Goal: Task Accomplishment & Management: Manage account settings

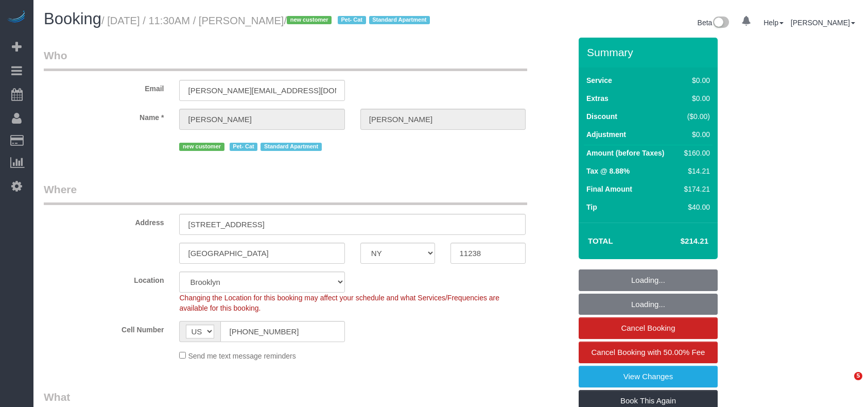
select select "NY"
select select "1"
select select "number:89"
select select "number:71"
select select "number:14"
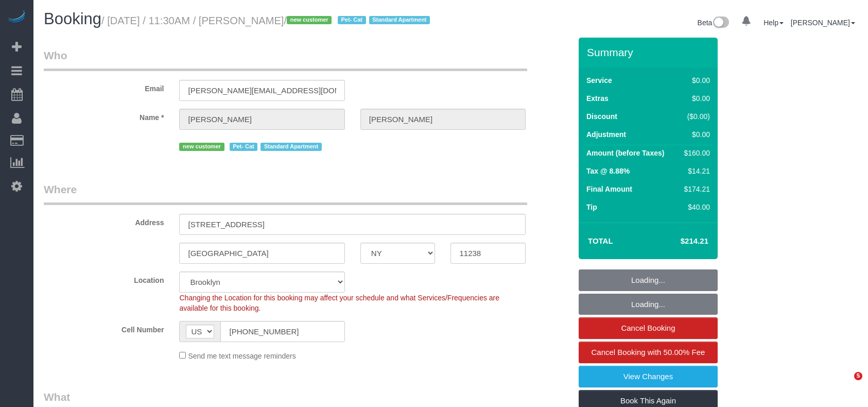
select select "number:5"
select select "object:840"
select select "string:stripe-pm_1S0SCS4VGloSiKo7MbnkmKwn"
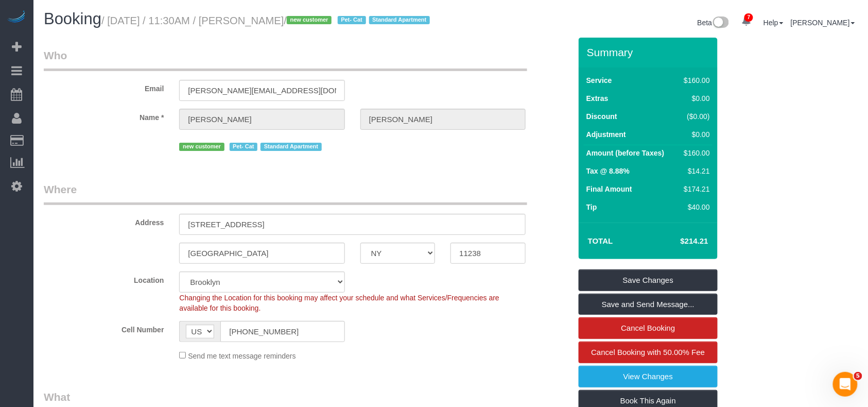
drag, startPoint x: 310, startPoint y: 20, endPoint x: 110, endPoint y: 20, distance: 199.8
click at [110, 20] on small "/ August 30, 2025 / 11:30AM / Rachel Ellison / new customer Pet- Cat Standard A…" at bounding box center [267, 20] width 332 height 11
copy small "August 30, 2025 / 11:30AM / Rachel Ellison"
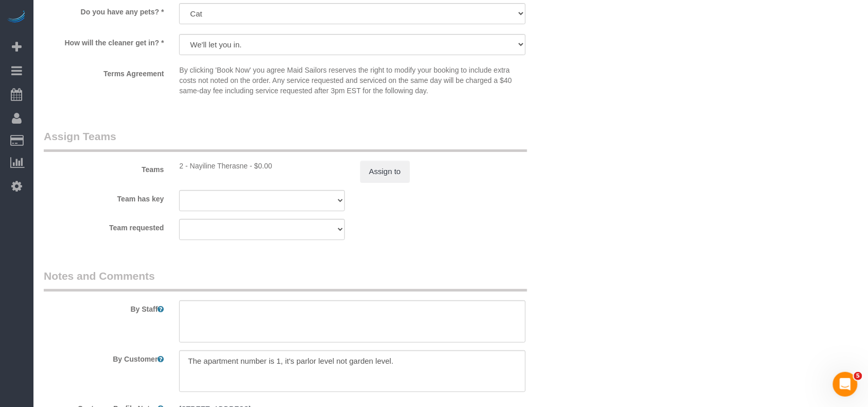
scroll to position [1305, 0]
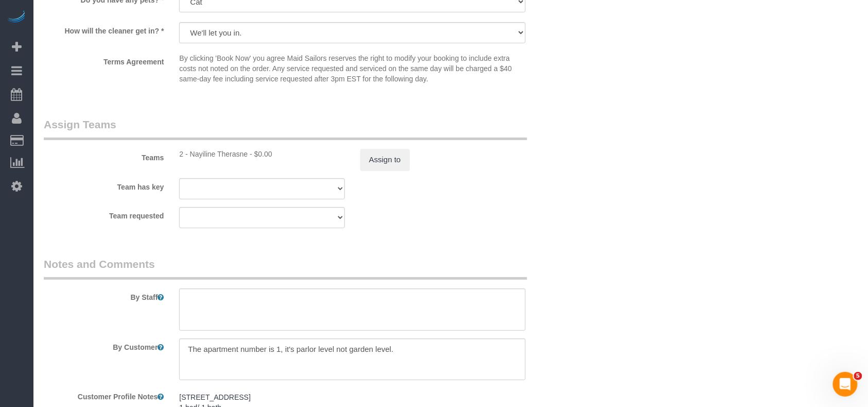
drag, startPoint x: 248, startPoint y: 168, endPoint x: 192, endPoint y: 167, distance: 56.1
click at [192, 159] on div "2 - Nayiline Therasne - $0.00" at bounding box center [261, 154] width 165 height 10
copy div "Nayiline Therasne"
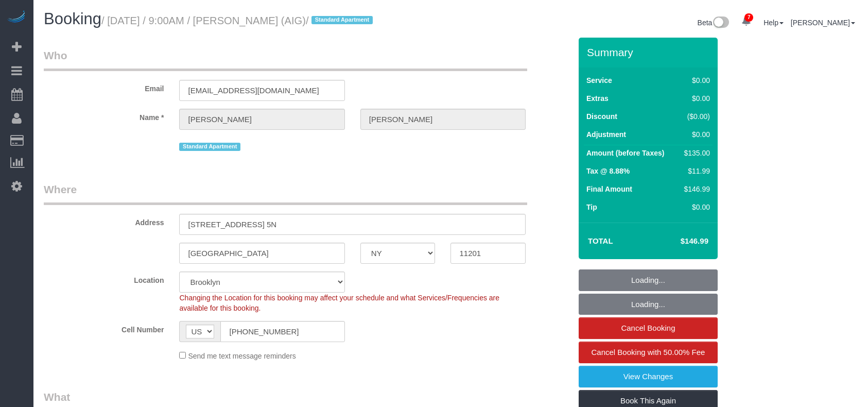
select select "NY"
select select "number:89"
select select "number:90"
select select "number:15"
select select "number:5"
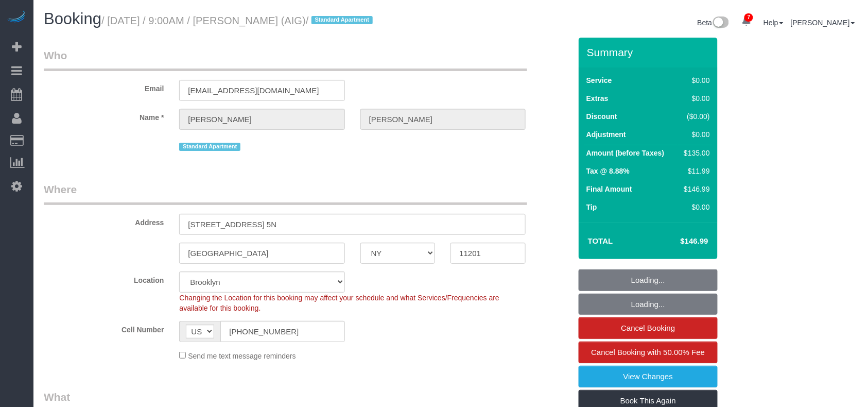
select select "object:838"
select select "string:stripe-pm_1PLlQY4VGloSiKo7UlJfQWyI"
select select "spot1"
drag, startPoint x: 157, startPoint y: 21, endPoint x: 117, endPoint y: 15, distance: 40.1
click at [117, 15] on small "/ August 30, 2025 / 9:00AM / Harrison Sklar (AIG) / Standard Apartment" at bounding box center [238, 20] width 275 height 11
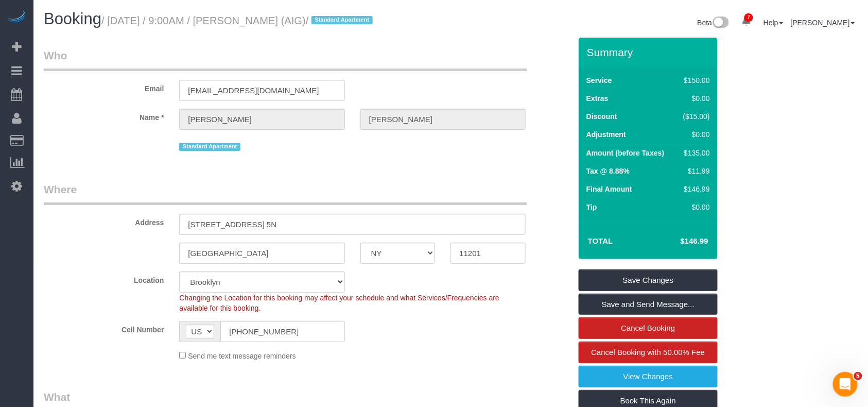
drag, startPoint x: 109, startPoint y: 21, endPoint x: 327, endPoint y: 27, distance: 217.4
click at [334, 25] on small "/ August 30, 2025 / 9:00AM / Harrison Sklar (AIG) / Standard Apartment" at bounding box center [238, 20] width 275 height 11
copy small "August 30, 2025 / 9:00AM / Harrison Sklar (AIG)"
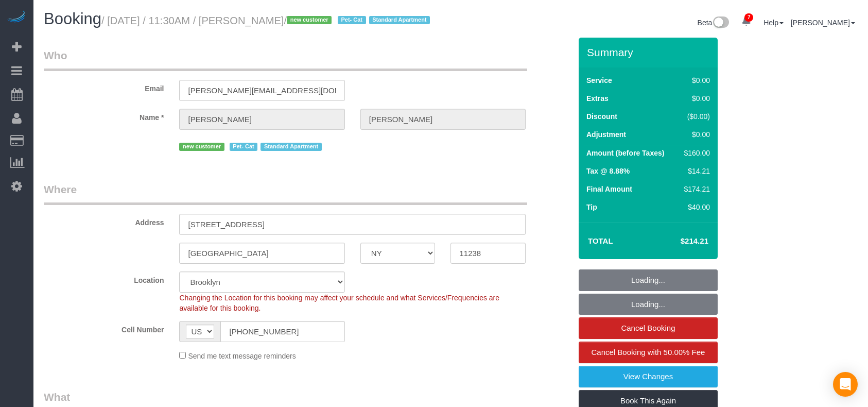
select select "NY"
select select "number:89"
select select "number:71"
select select "number:14"
select select "number:5"
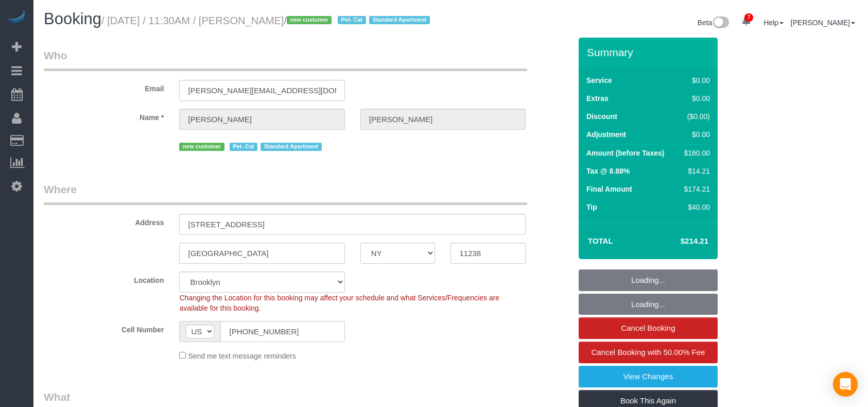
scroll to position [1305, 0]
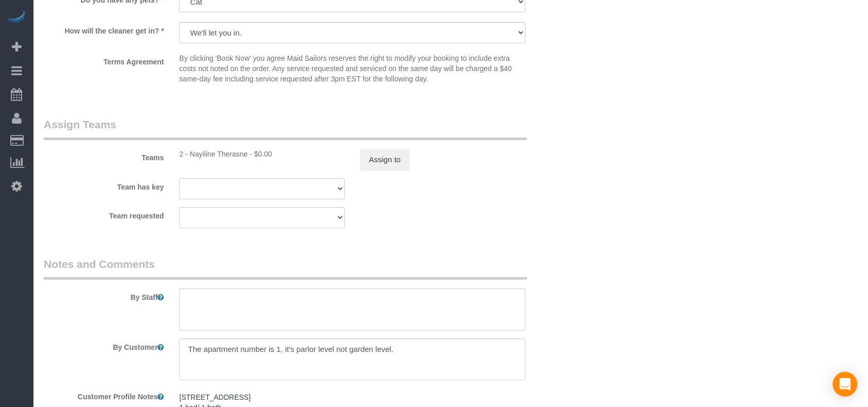
select select "1"
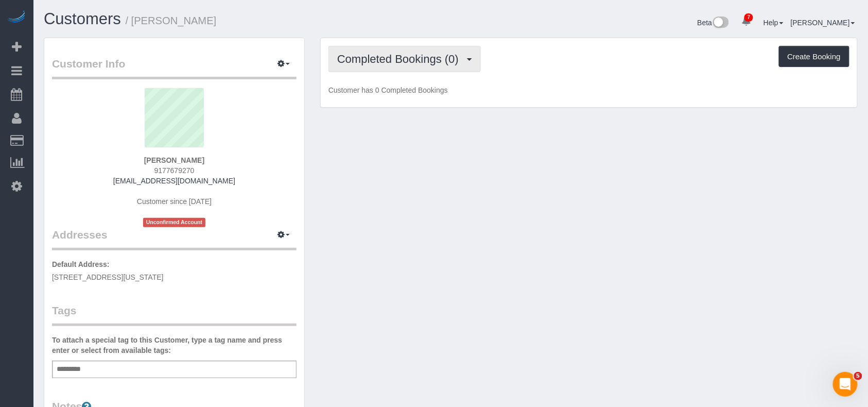
click at [457, 65] on button "Completed Bookings (0)" at bounding box center [405, 59] width 152 height 26
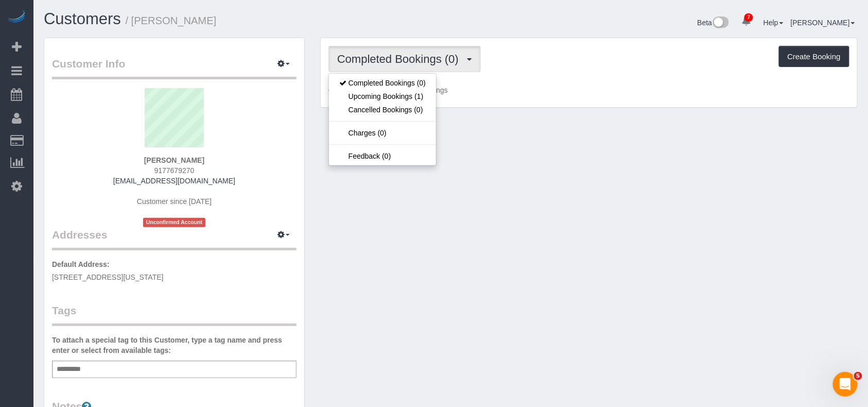
click at [436, 97] on ul "Completed Bookings (0) Upcoming Bookings (1) Cancelled Bookings (0) Charges (0)…" at bounding box center [383, 119] width 108 height 93
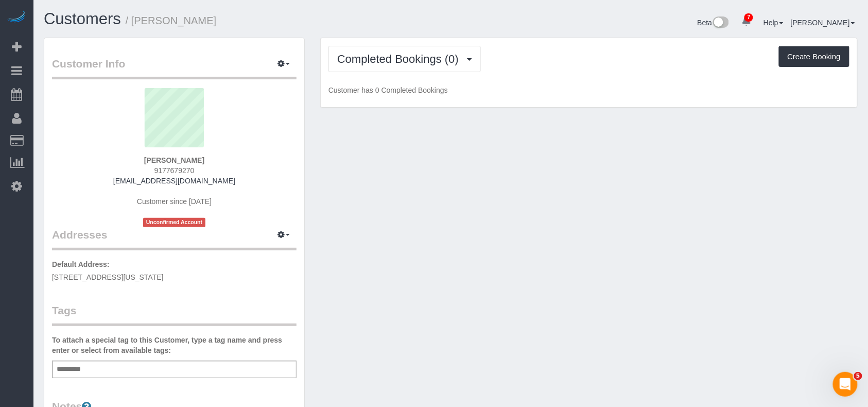
click at [433, 97] on div "Completed Bookings (0) Completed Bookings (0) Upcoming Bookings (1) Cancelled B…" at bounding box center [589, 73] width 537 height 70
click at [445, 71] on button "Completed Bookings (0)" at bounding box center [405, 59] width 152 height 26
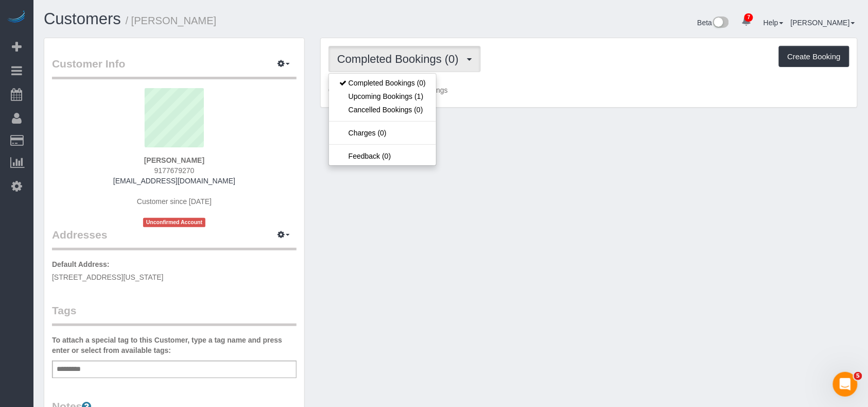
click at [437, 95] on div "Completed Bookings (0) Completed Bookings (0) Upcoming Bookings (1) Cancelled B…" at bounding box center [589, 73] width 537 height 70
click at [432, 97] on div "Completed Bookings (0) Completed Bookings (0) Upcoming Bookings (1) Cancelled B…" at bounding box center [589, 73] width 537 height 70
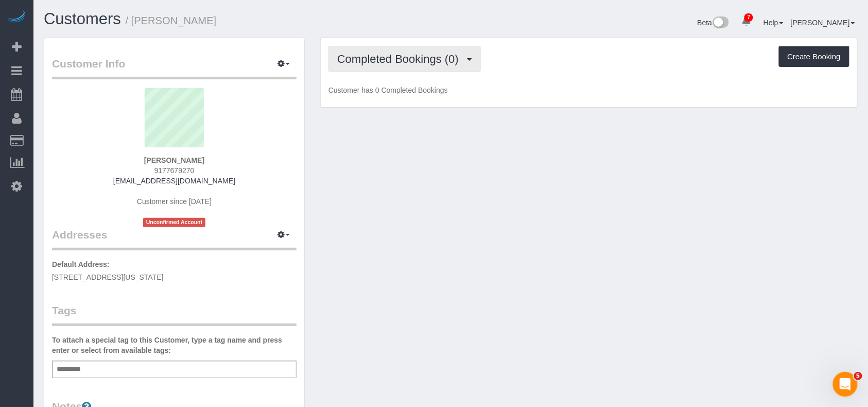
click at [439, 62] on span "Completed Bookings (0)" at bounding box center [400, 59] width 127 height 13
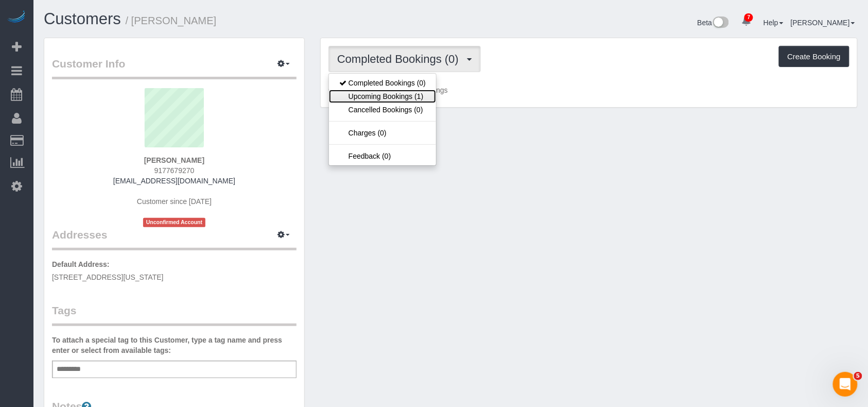
click at [422, 98] on link "Upcoming Bookings (1)" at bounding box center [382, 96] width 107 height 13
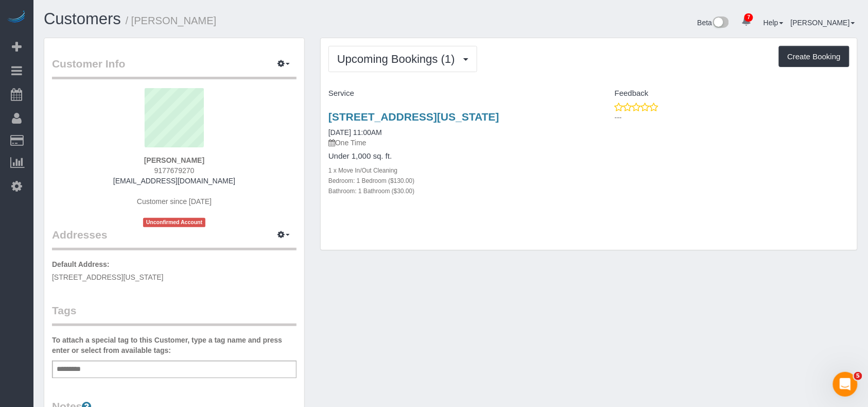
drag, startPoint x: 200, startPoint y: 277, endPoint x: 50, endPoint y: 278, distance: 149.9
click at [50, 278] on div "Customer Info Edit Contact Info Send Message Email Preferences Special Sales Ta…" at bounding box center [174, 377] width 260 height 679
copy span "200 E 89th ST, Apt 14, New York, NY 10128"
click at [279, 233] on icon "button" at bounding box center [281, 234] width 7 height 6
click at [265, 251] on button "Manage Addresses" at bounding box center [254, 254] width 83 height 14
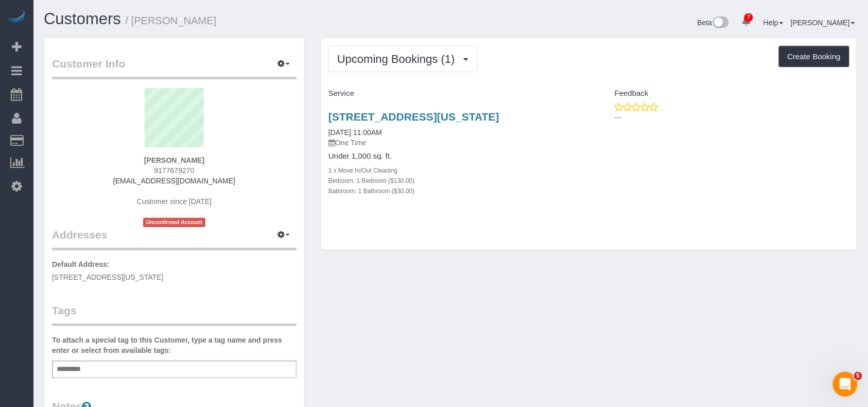
select select "NY"
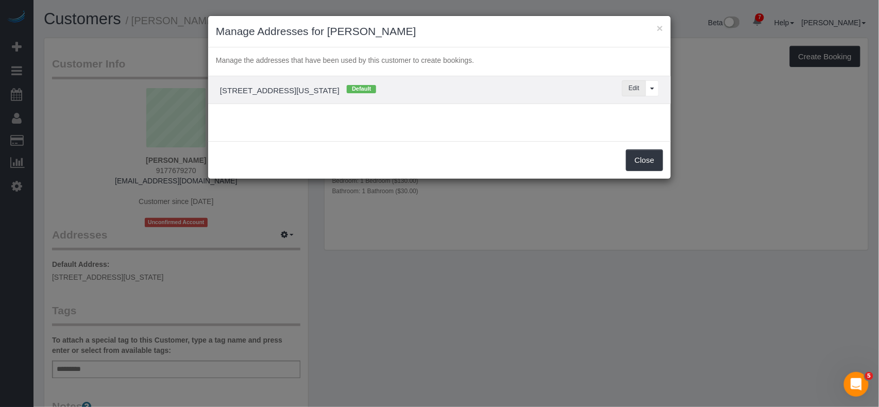
click at [625, 84] on button "Edit" at bounding box center [634, 88] width 24 height 16
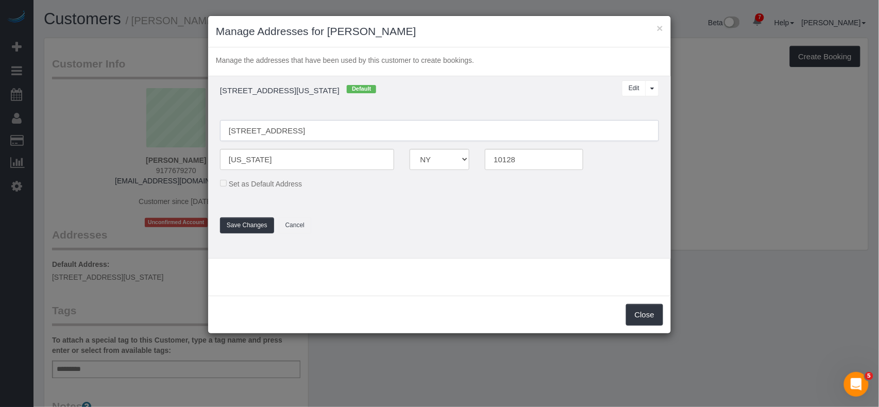
click at [249, 130] on input "200 E 89th ST, Apt 14" at bounding box center [439, 130] width 439 height 21
type input "200 East 89th Sreet, Apt 14"
click at [227, 217] on button "Save Changes" at bounding box center [247, 225] width 54 height 16
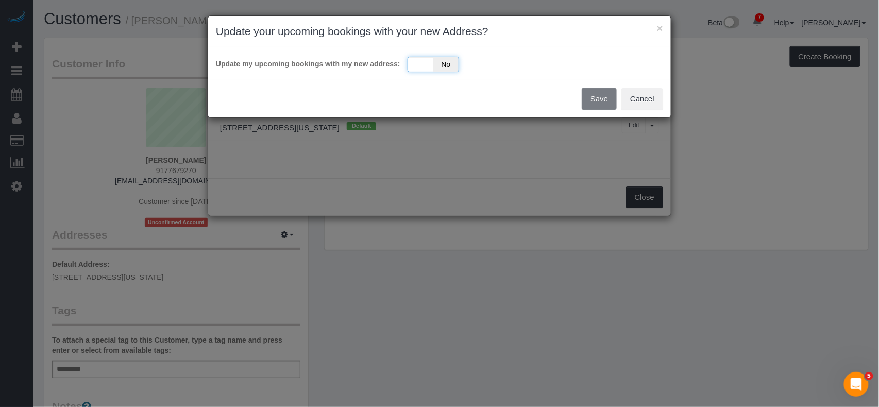
click at [441, 62] on span "No" at bounding box center [445, 64] width 25 height 14
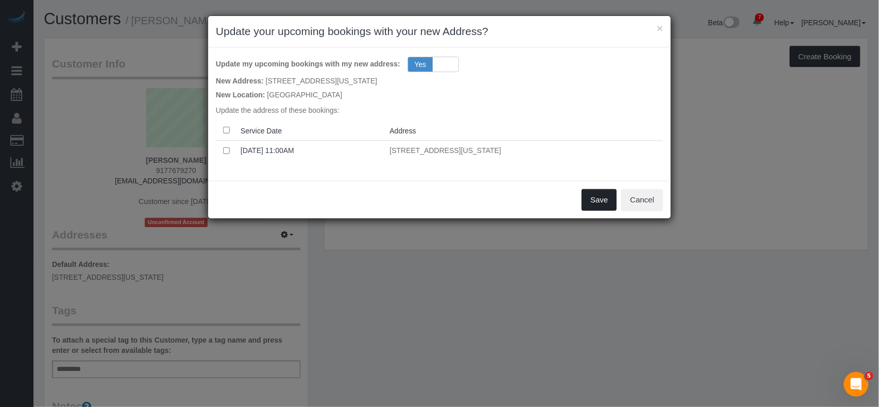
click at [593, 202] on button "Save" at bounding box center [599, 200] width 35 height 22
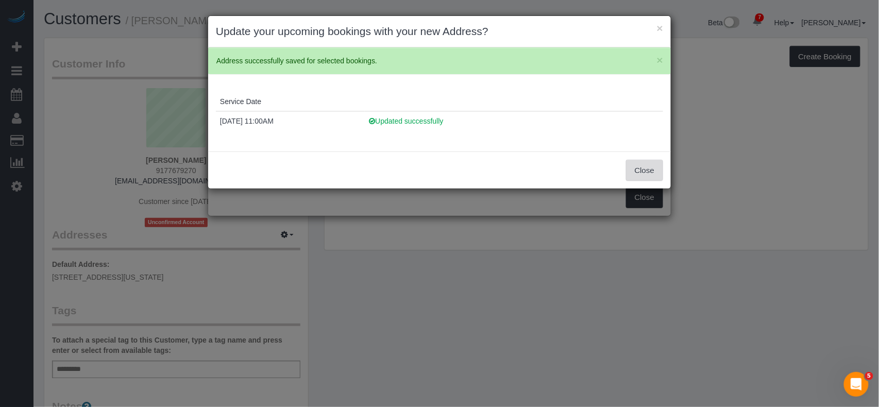
click at [636, 171] on button "Close" at bounding box center [644, 171] width 37 height 22
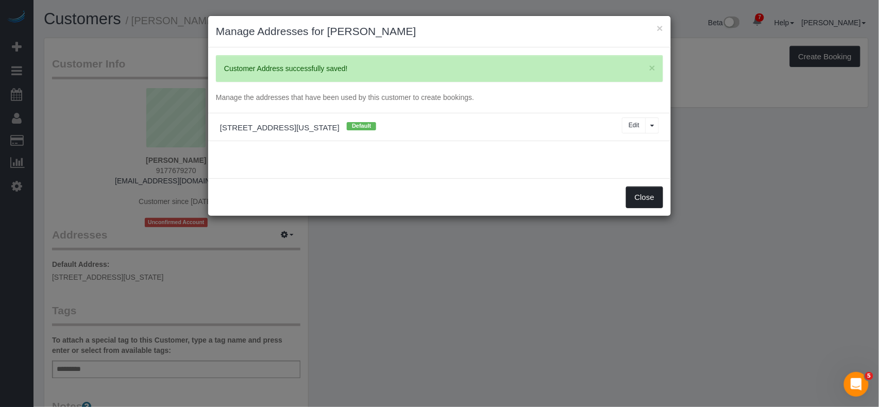
click at [637, 197] on button "Close" at bounding box center [644, 197] width 37 height 22
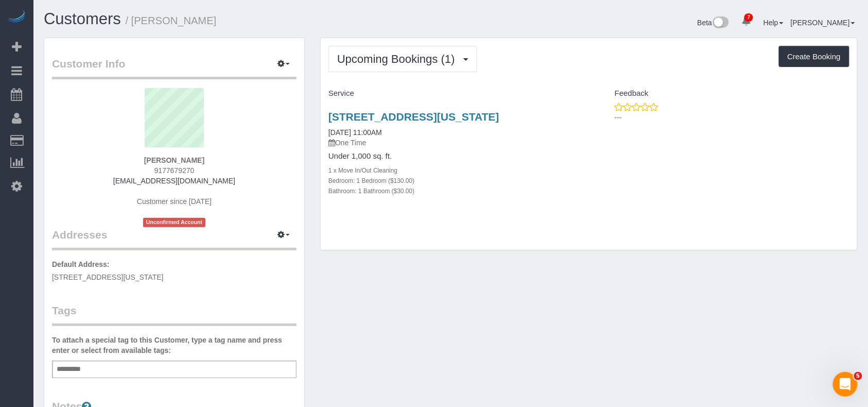
drag, startPoint x: 225, startPoint y: 276, endPoint x: 39, endPoint y: 277, distance: 185.9
click at [39, 277] on div "Customer Info Edit Contact Info Send Message Email Preferences Special Sales Ta…" at bounding box center [174, 383] width 277 height 690
copy span "200 East 89th Sreet, Apt 14, New York, NY 10128"
click at [288, 233] on button "button" at bounding box center [284, 235] width 26 height 16
click at [261, 260] on button "Manage Addresses" at bounding box center [254, 254] width 83 height 14
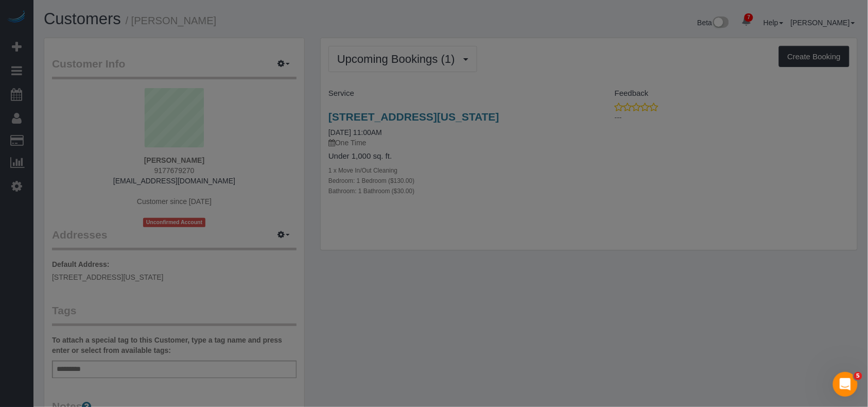
select select "NY"
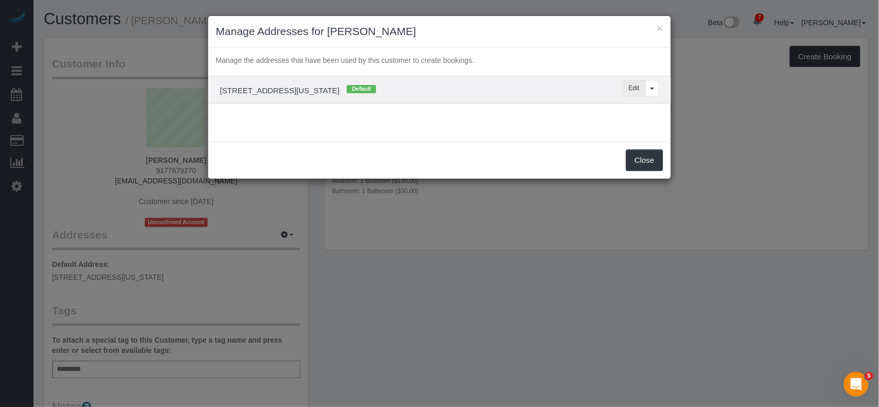
click at [626, 89] on button "Edit" at bounding box center [634, 88] width 24 height 16
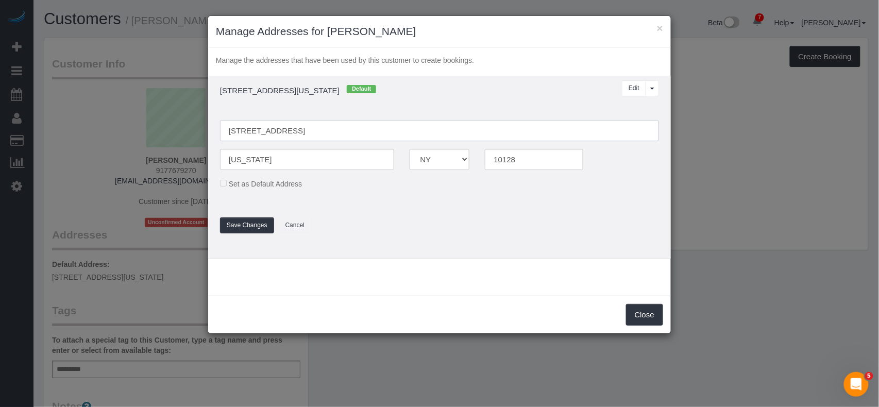
click at [328, 131] on input "200 East 89th Sreet, Apt 14" at bounding box center [439, 130] width 439 height 21
type input "200 East 89th Sreet, Apt 14B"
click at [261, 225] on button "Save Changes" at bounding box center [247, 225] width 54 height 16
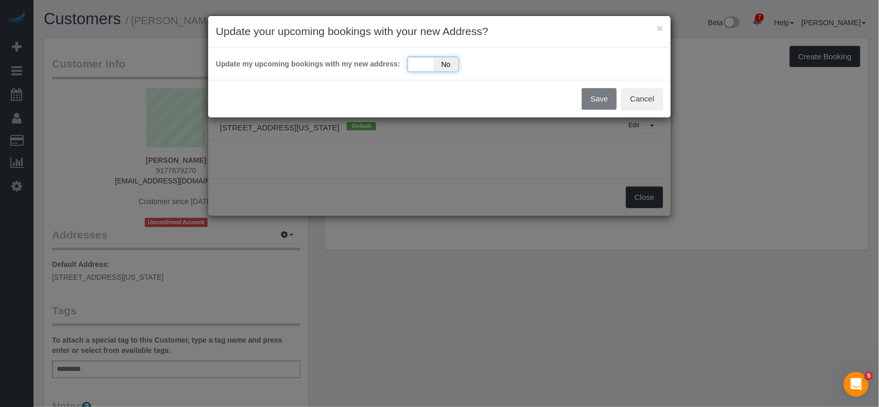
click at [421, 69] on div "Yes No" at bounding box center [433, 64] width 52 height 15
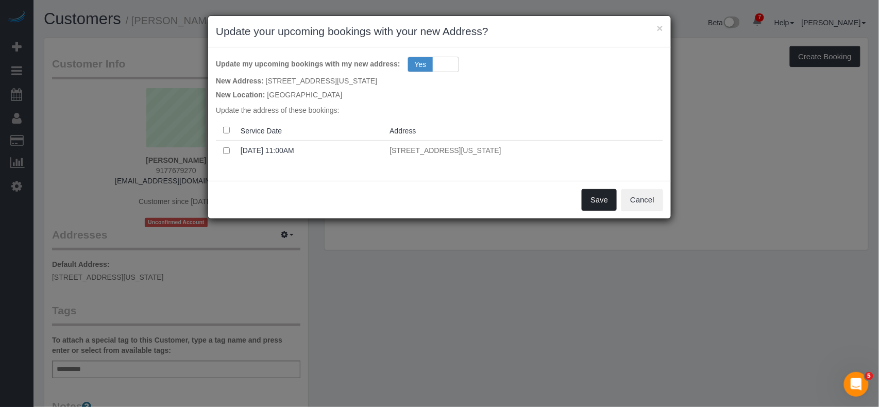
click at [605, 197] on button "Save" at bounding box center [599, 200] width 35 height 22
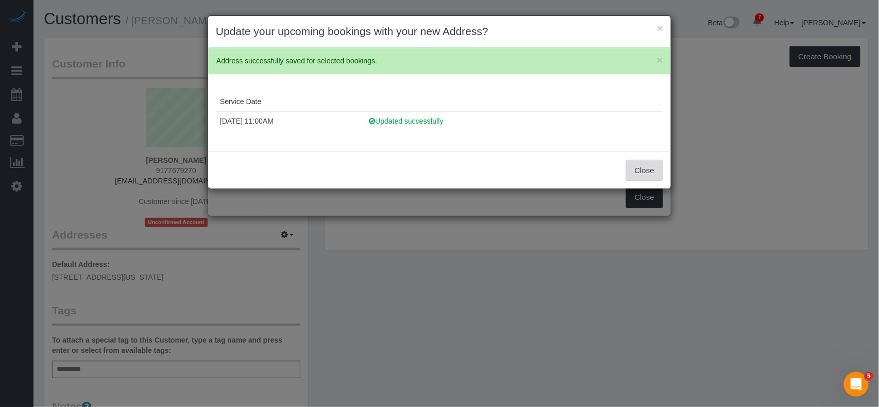
click at [645, 166] on button "Close" at bounding box center [644, 171] width 37 height 22
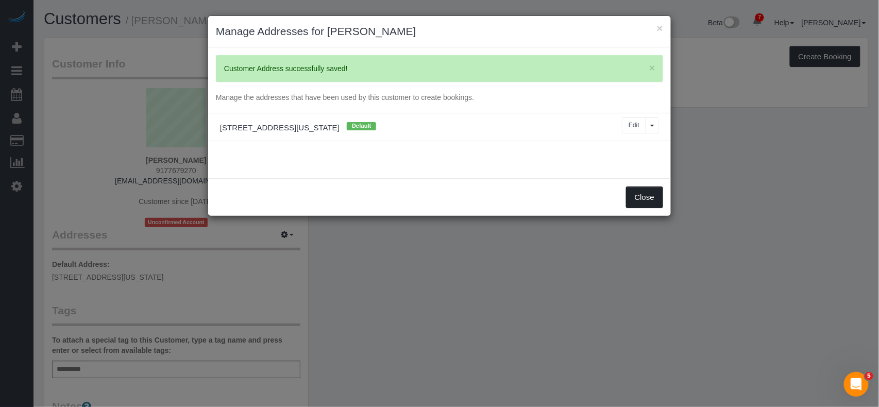
click at [645, 200] on button "Close" at bounding box center [644, 197] width 37 height 22
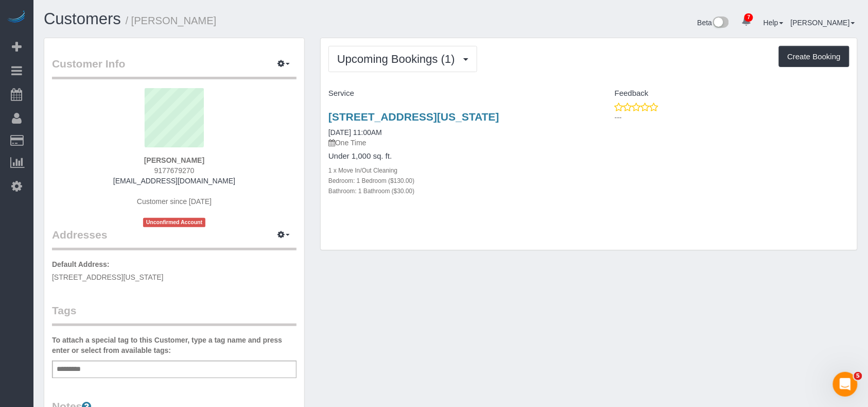
click at [138, 365] on div "Add a tag" at bounding box center [174, 370] width 245 height 18
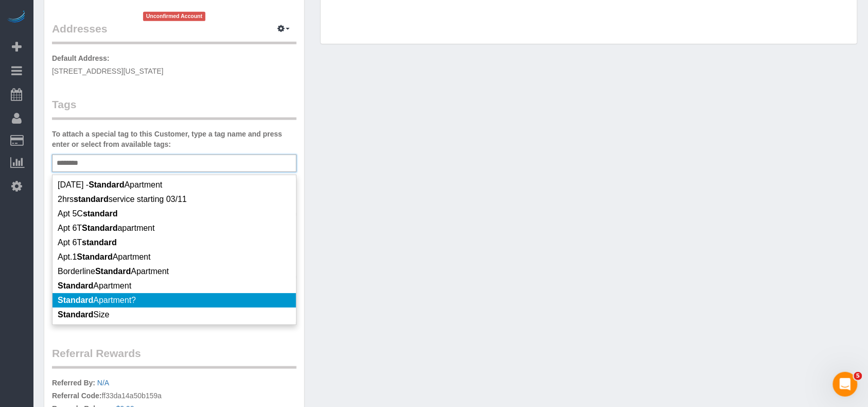
scroll to position [3, 0]
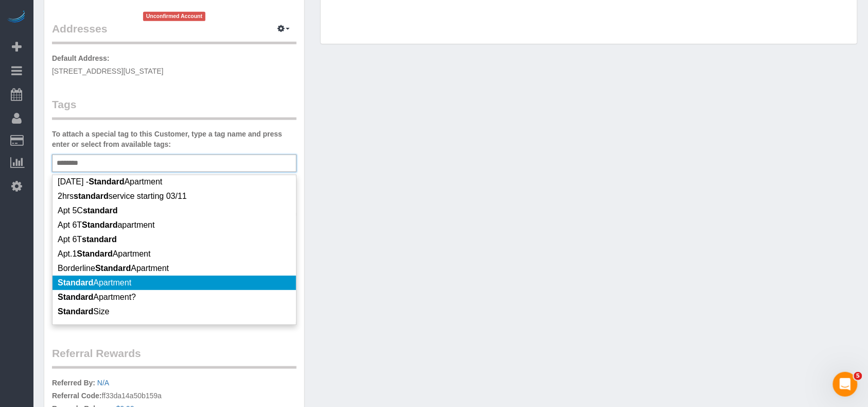
type input "********"
click at [145, 281] on li "Standard Apartment" at bounding box center [175, 283] width 244 height 14
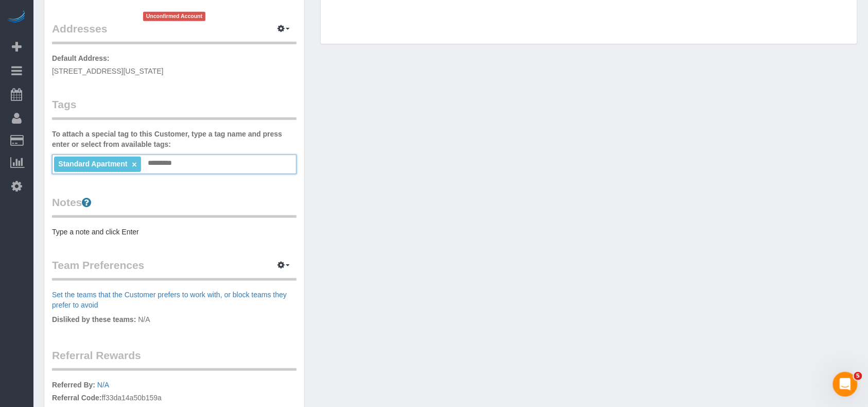
click at [124, 235] on div "Customer Info Edit Contact Info Send Message Email Preferences Special Sales Ta…" at bounding box center [174, 172] width 260 height 681
click at [124, 231] on pre "Type a note and click Enter" at bounding box center [174, 232] width 245 height 10
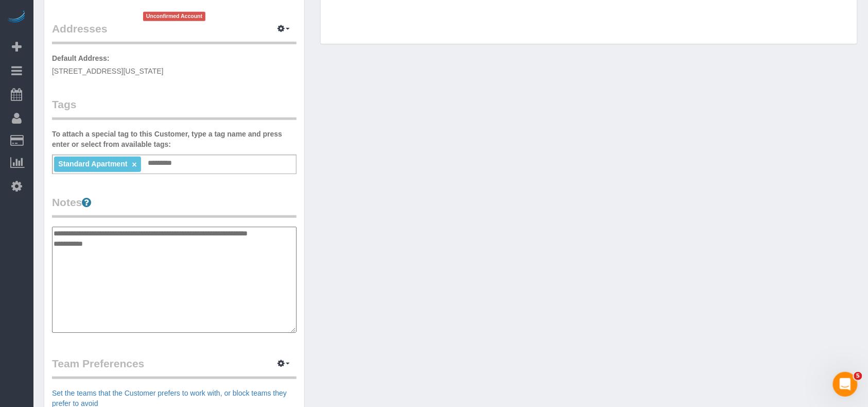
type textarea "**********"
click at [570, 299] on div "Customer Info Edit Contact Info Send Message Email Preferences Special Sales Ta…" at bounding box center [451, 227] width 830 height 791
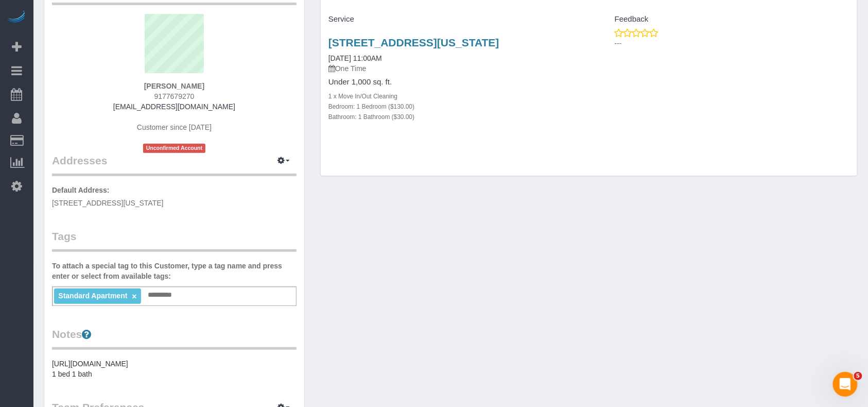
scroll to position [69, 0]
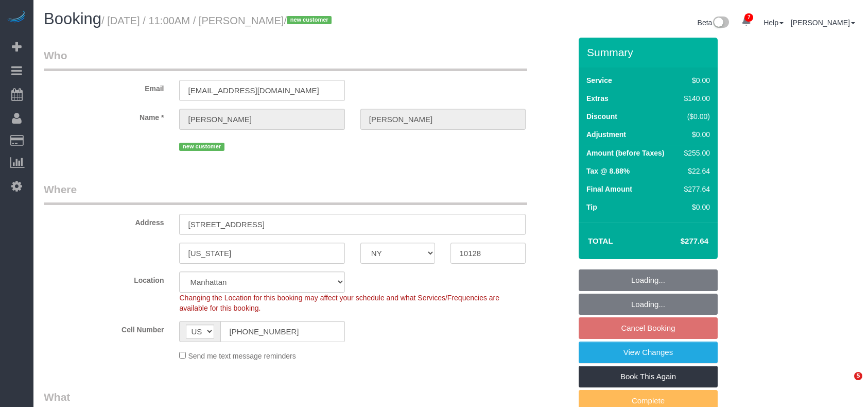
select select "NY"
select select "1"
select select "number:89"
select select "number:90"
select select "number:15"
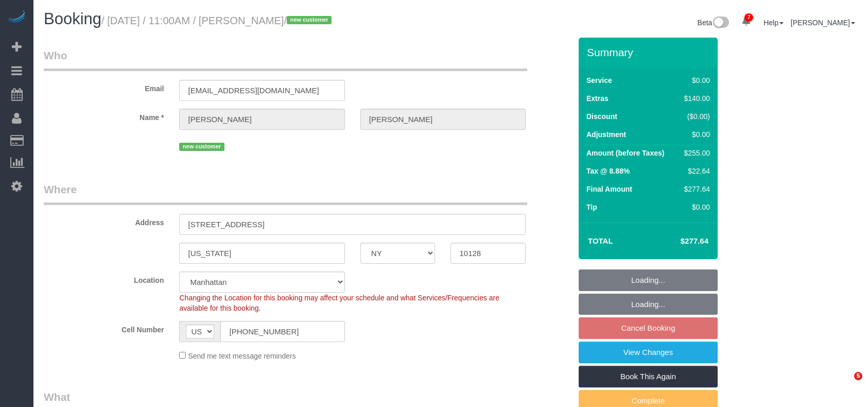
select select "number:5"
select select "spot3"
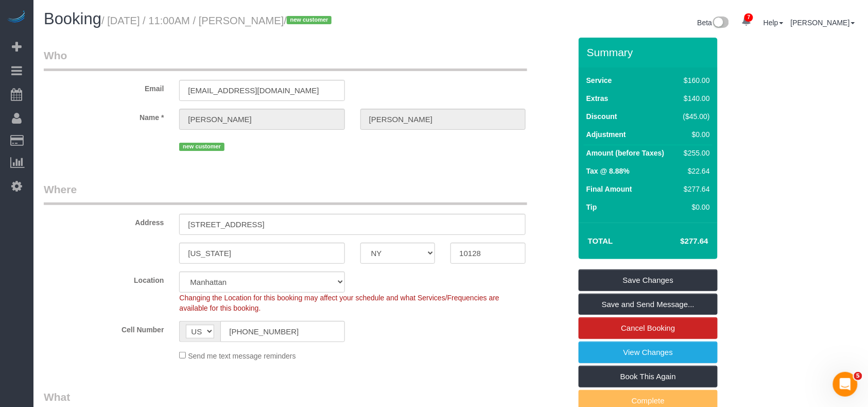
drag, startPoint x: 300, startPoint y: 21, endPoint x: 263, endPoint y: 21, distance: 37.1
click at [263, 21] on small "/ September 01, 2025 / 11:00AM / Yan Zhu / new customer" at bounding box center [217, 20] width 233 height 11
copy small "[PERSON_NAME]"
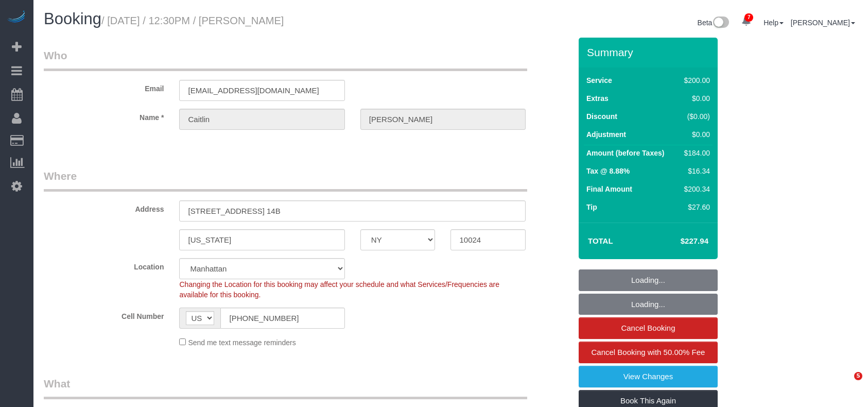
select select "NY"
select select "150"
select select "number:58"
select select "number:76"
select select "number:15"
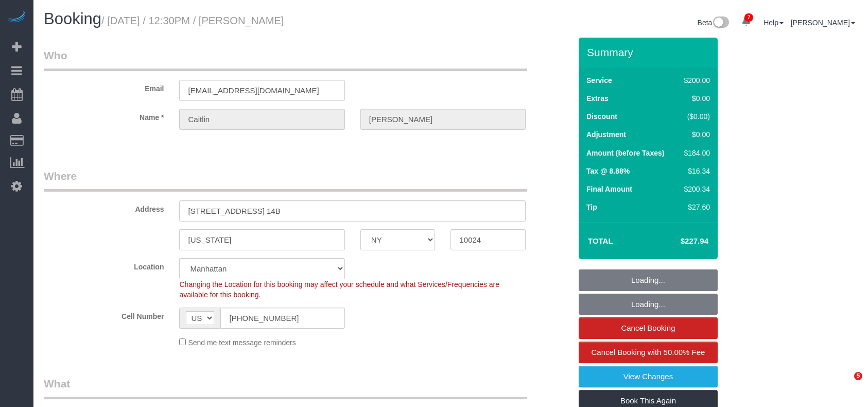
select select "number:5"
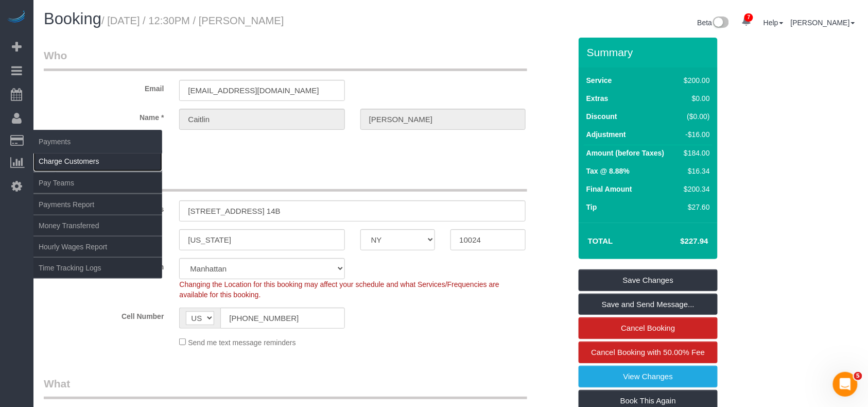
click at [63, 160] on link "Charge Customers" at bounding box center [97, 161] width 129 height 21
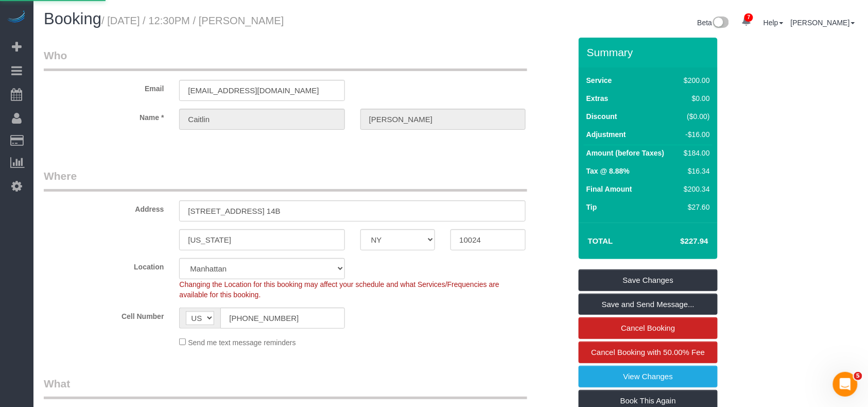
select select
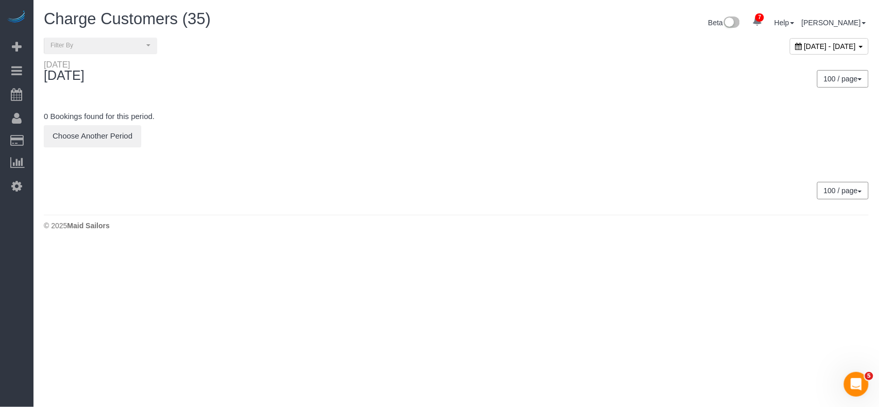
click at [790, 40] on div "August 30, 2025 - August 30, 2025" at bounding box center [829, 46] width 79 height 16
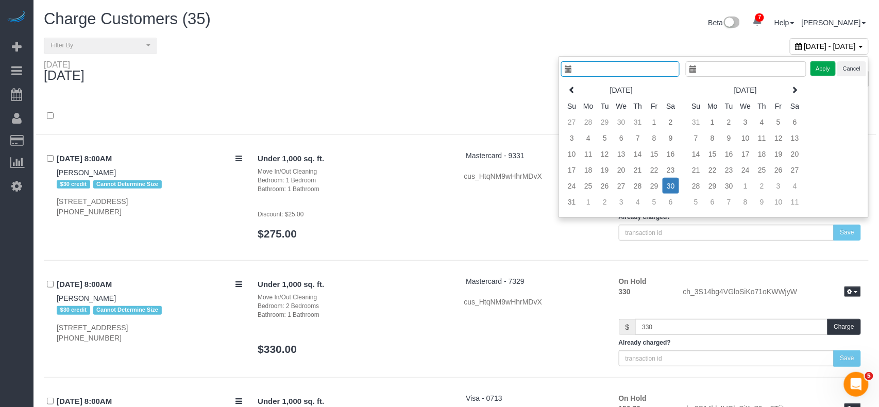
type input "**********"
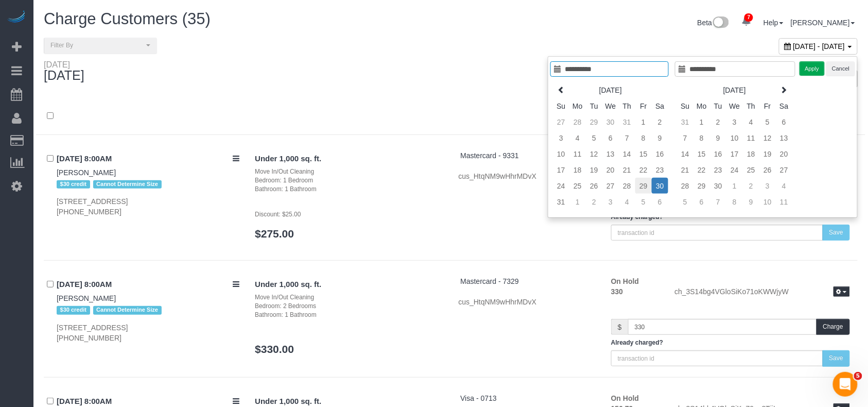
type input "**********"
click at [640, 190] on td "29" at bounding box center [644, 186] width 16 height 16
type input "**********"
click at [811, 70] on button "Apply" at bounding box center [813, 68] width 26 height 15
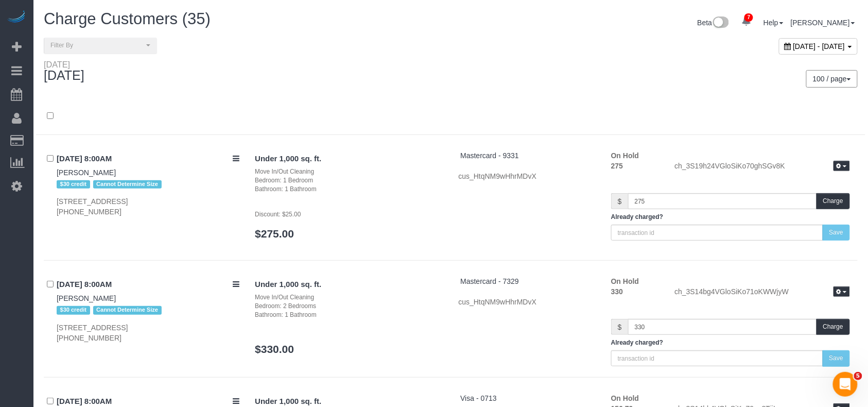
click at [433, 98] on div at bounding box center [451, 116] width 830 height 37
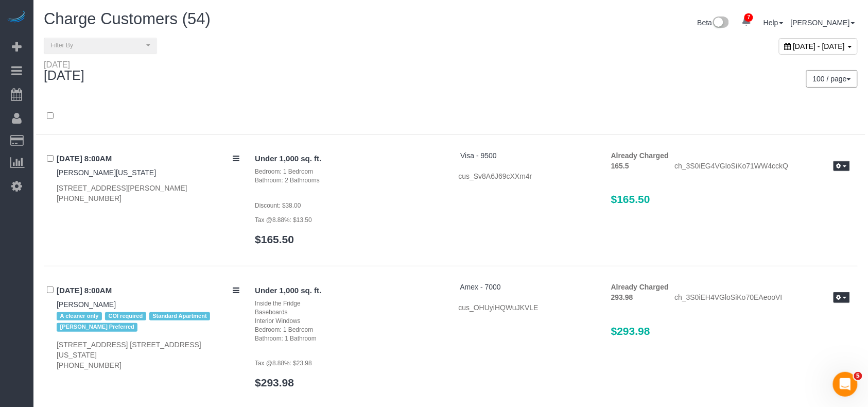
scroll to position [4184, 0]
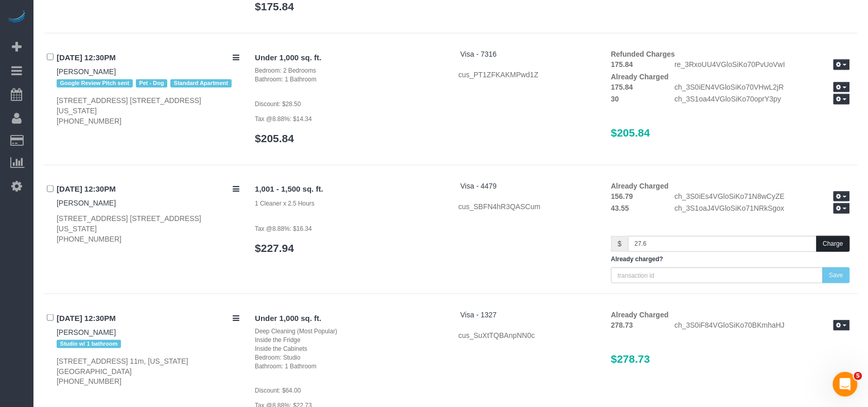
click at [827, 244] on button "Charge" at bounding box center [833, 244] width 33 height 16
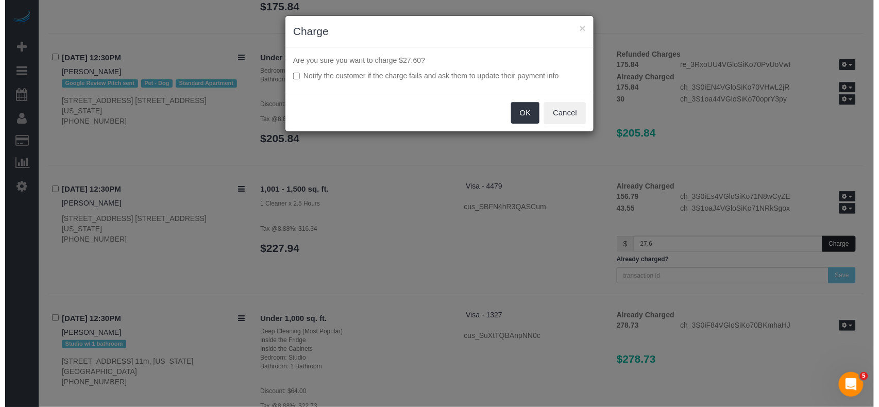
scroll to position [4173, 0]
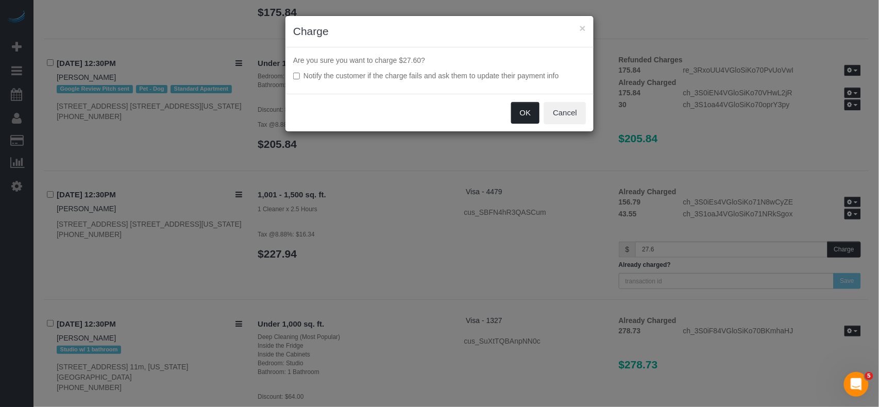
click at [532, 116] on button "OK" at bounding box center [525, 113] width 29 height 22
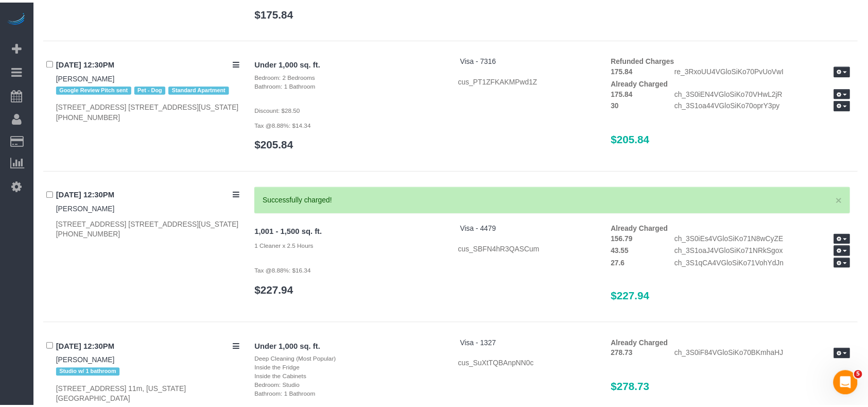
scroll to position [4184, 0]
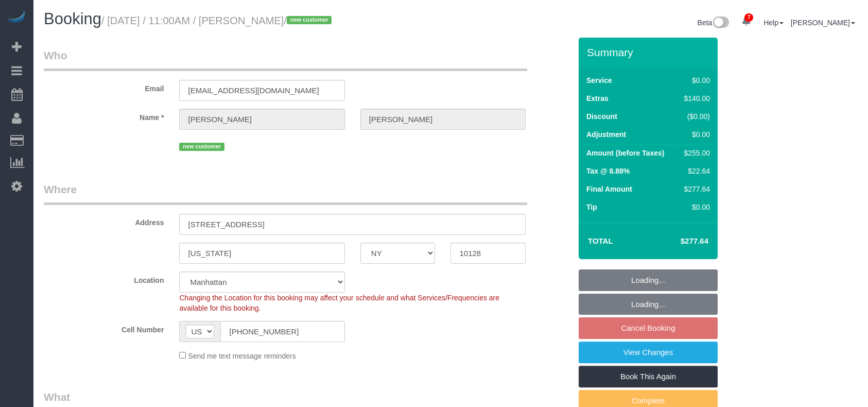
select select "NY"
select select "1"
select select "spot3"
select select "number:89"
select select "number:90"
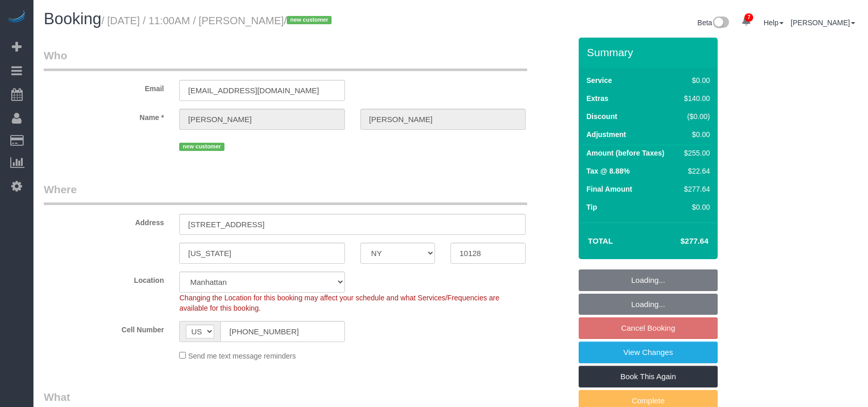
select select "number:15"
select select "number:5"
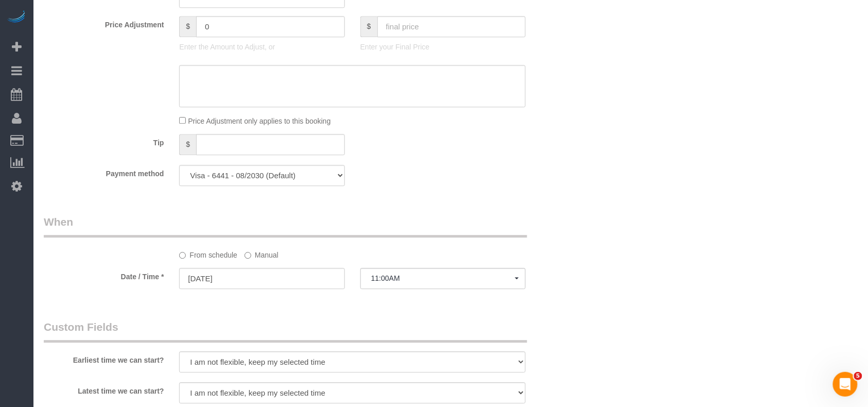
scroll to position [961, 0]
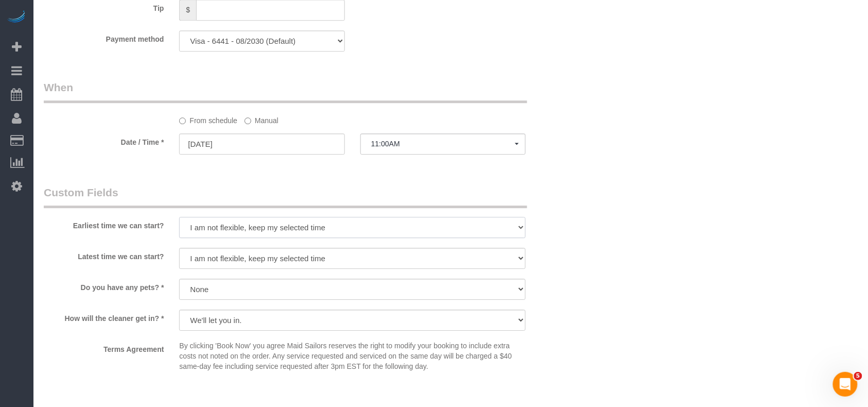
click at [276, 227] on select "I am not flexible, keep my selected time 8:00 AM 9:00 AM 10:00 AM 11:00 AM 12:0…" at bounding box center [352, 227] width 347 height 21
select select "number:58"
click at [179, 217] on select "I am not flexible, keep my selected time 8:00 AM 9:00 AM 10:00 AM 11:00 AM 12:0…" at bounding box center [352, 227] width 347 height 21
click at [271, 263] on select "I am not flexible, keep my selected time 8:00 AM 9:00 AM 10:00 AM 11:00 AM 12:0…" at bounding box center [352, 258] width 347 height 21
select select "number:72"
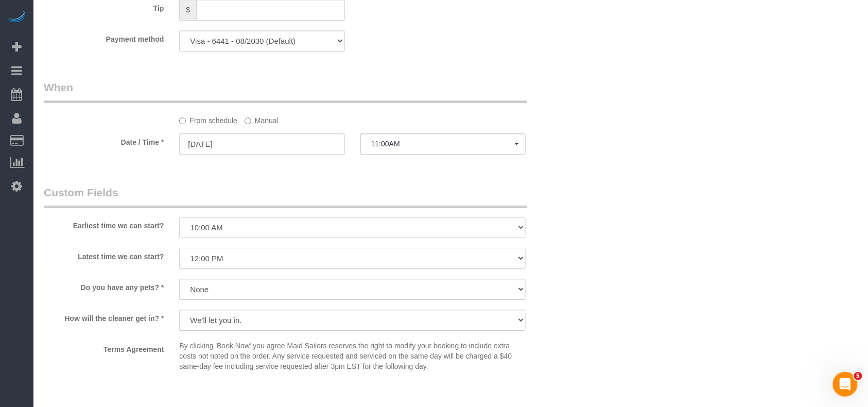
click at [179, 248] on select "I am not flexible, keep my selected time 8:00 AM 9:00 AM 10:00 AM 11:00 AM 12:0…" at bounding box center [352, 258] width 347 height 21
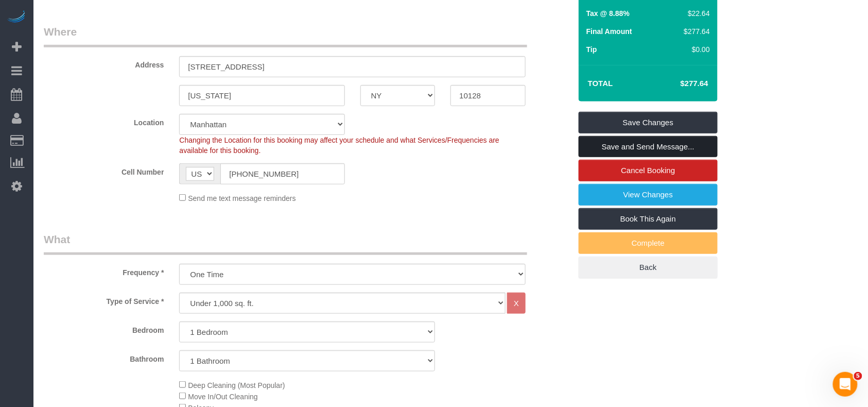
scroll to position [137, 0]
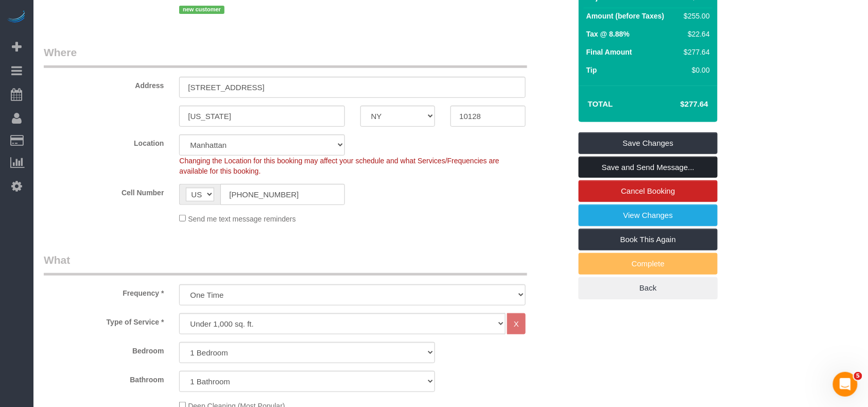
click at [622, 171] on link "Save and Send Message..." at bounding box center [648, 168] width 139 height 22
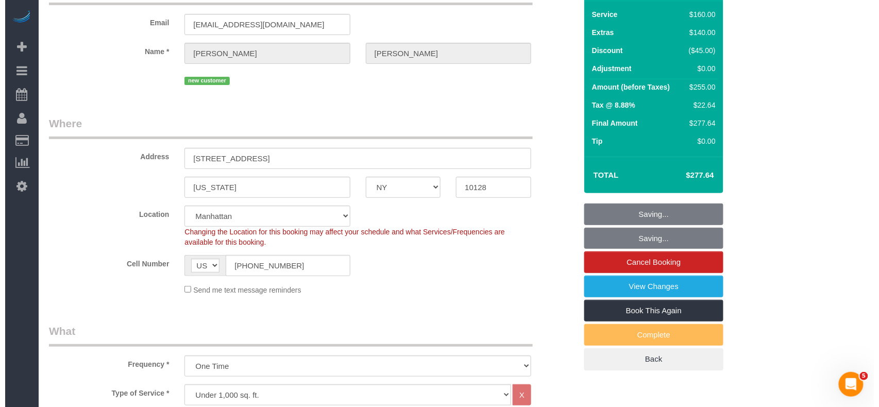
scroll to position [0, 0]
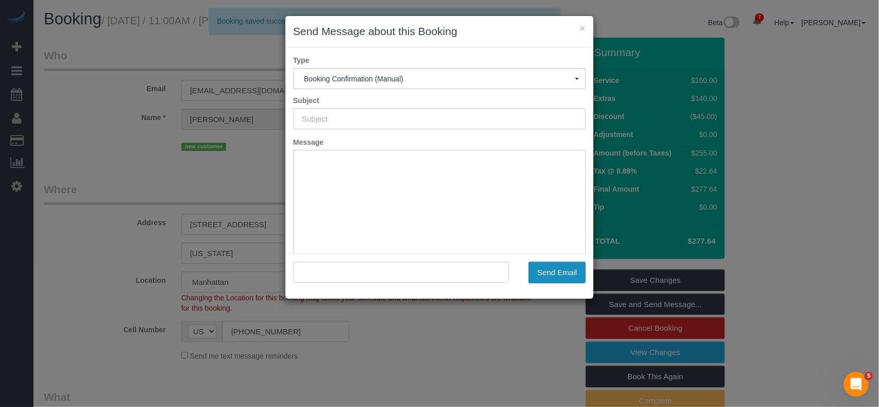
type input "Cleaning Confirmed for 09/01/2025 at 11:00am"
type input ""Yan Zhu" <judyzhuyan@gmail.com>"
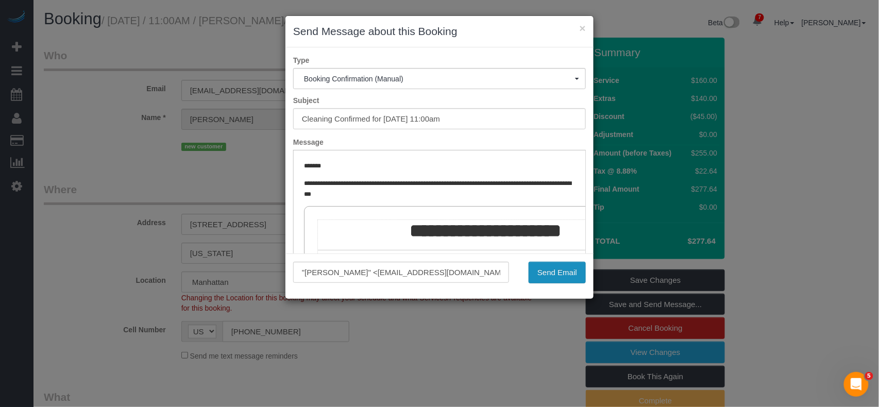
click at [551, 272] on button "Send Email" at bounding box center [556, 273] width 57 height 22
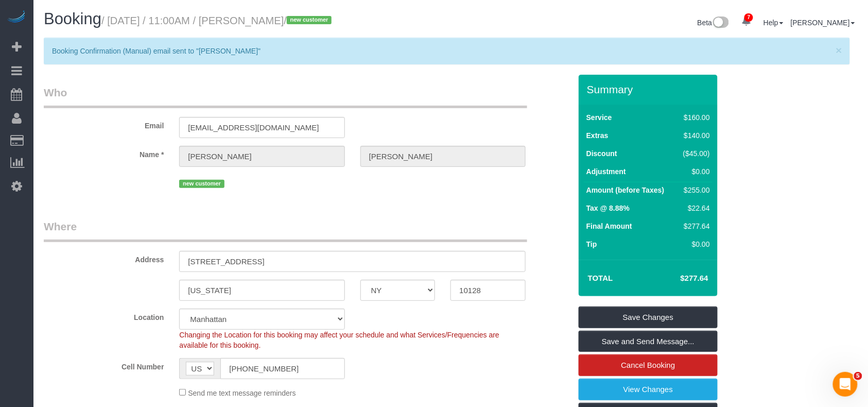
click at [462, 108] on div "Email judyzhuyan@gmail.com" at bounding box center [307, 111] width 543 height 53
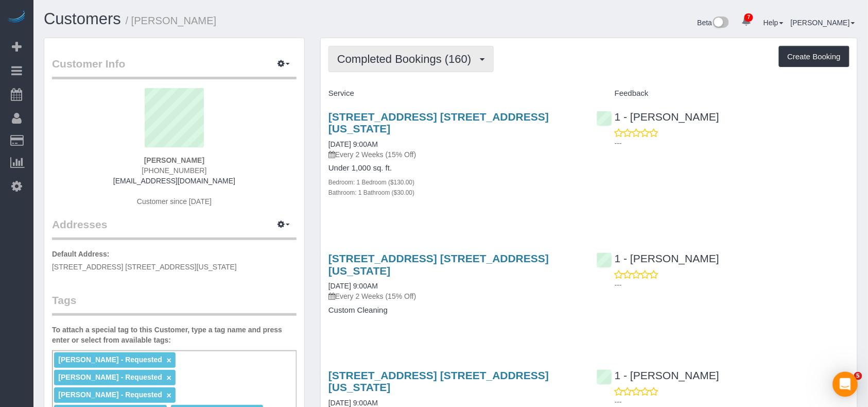
click at [399, 62] on span "Completed Bookings (160)" at bounding box center [406, 59] width 139 height 13
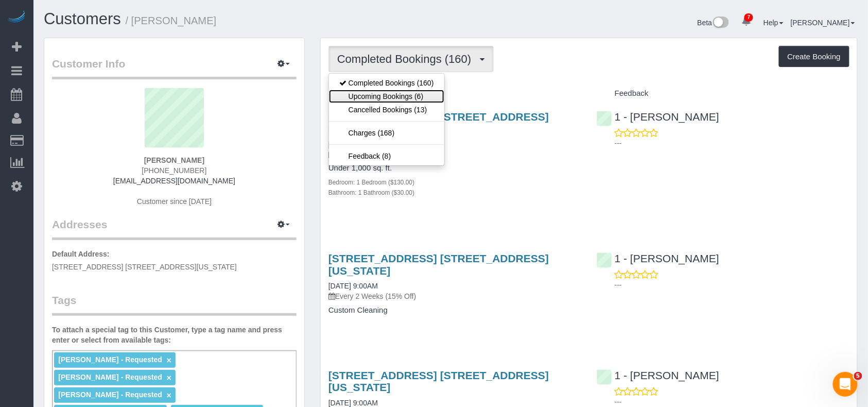
click at [409, 97] on link "Upcoming Bookings (6)" at bounding box center [386, 96] width 115 height 13
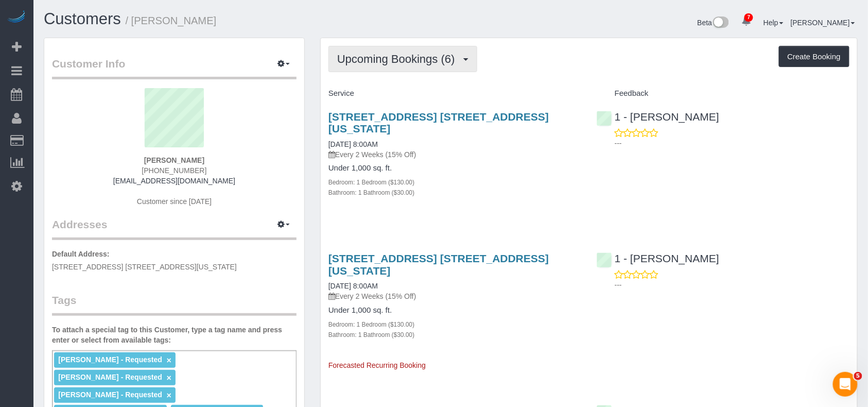
click at [427, 56] on span "Upcoming Bookings (6)" at bounding box center [398, 59] width 123 height 13
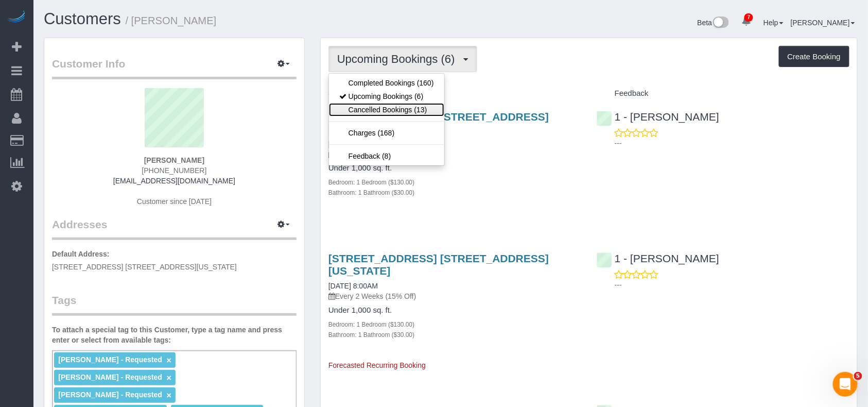
click at [418, 112] on link "Cancelled Bookings (13)" at bounding box center [386, 109] width 115 height 13
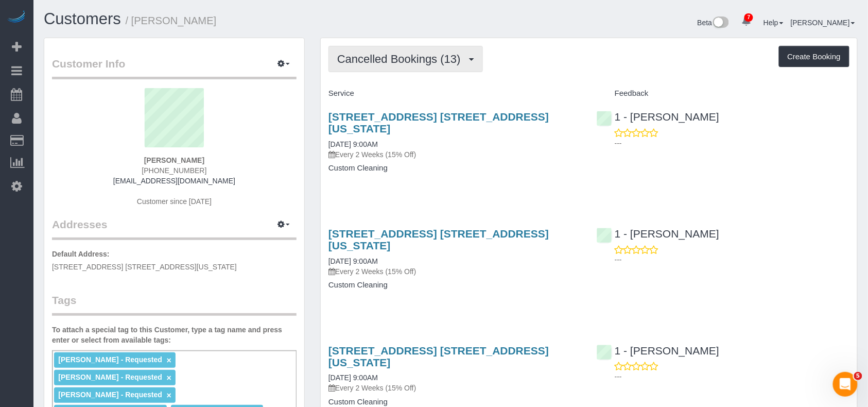
click at [400, 59] on span "Cancelled Bookings (13)" at bounding box center [401, 59] width 129 height 13
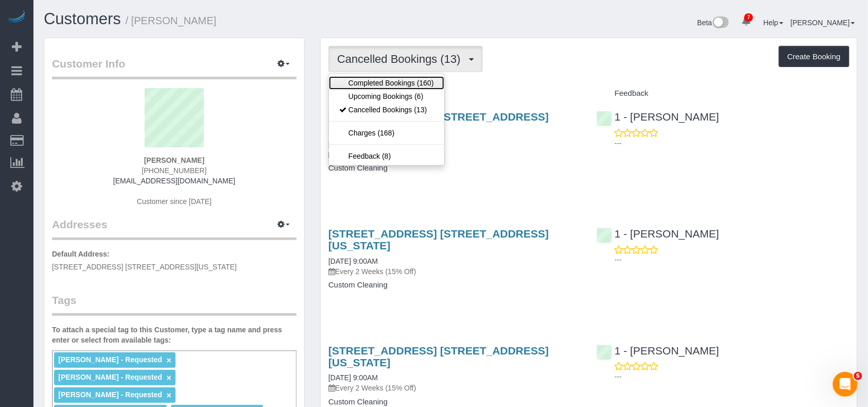
click at [400, 86] on link "Completed Bookings (160)" at bounding box center [386, 82] width 115 height 13
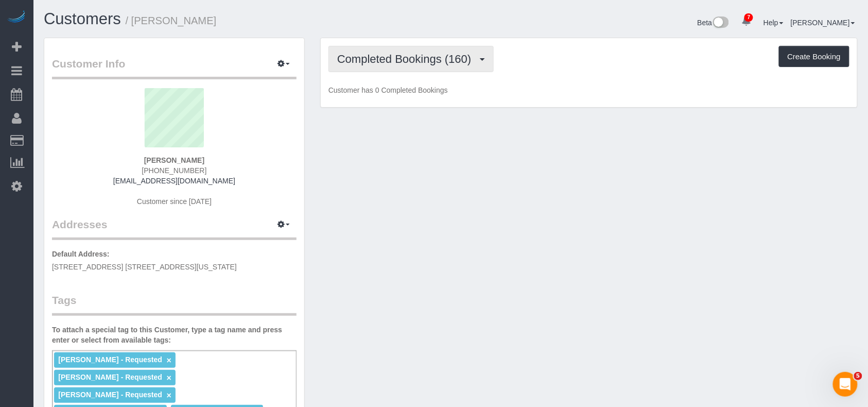
click at [400, 69] on button "Completed Bookings (160)" at bounding box center [411, 59] width 165 height 26
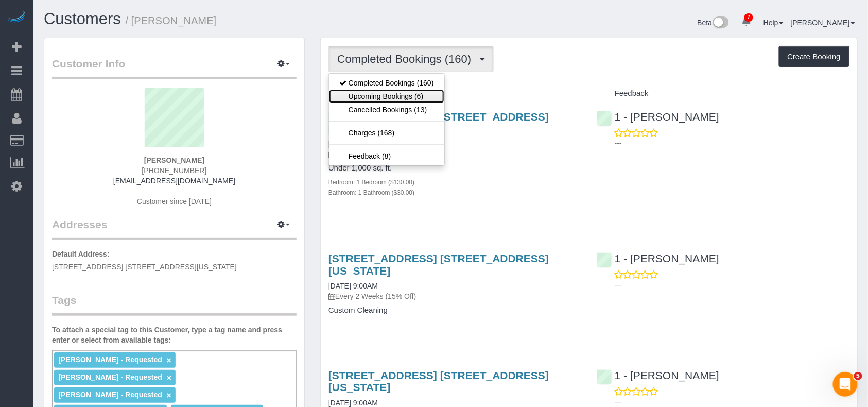
click at [401, 99] on link "Upcoming Bookings (6)" at bounding box center [386, 96] width 115 height 13
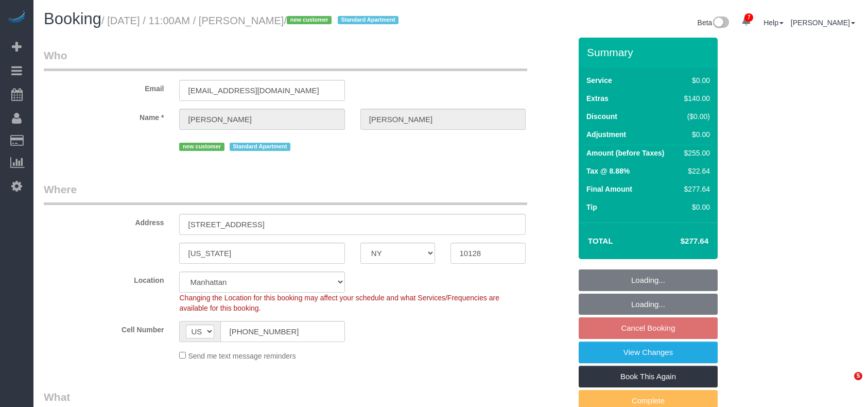
select select "NY"
select select "1"
select select "number:58"
select select "number:72"
select select "number:15"
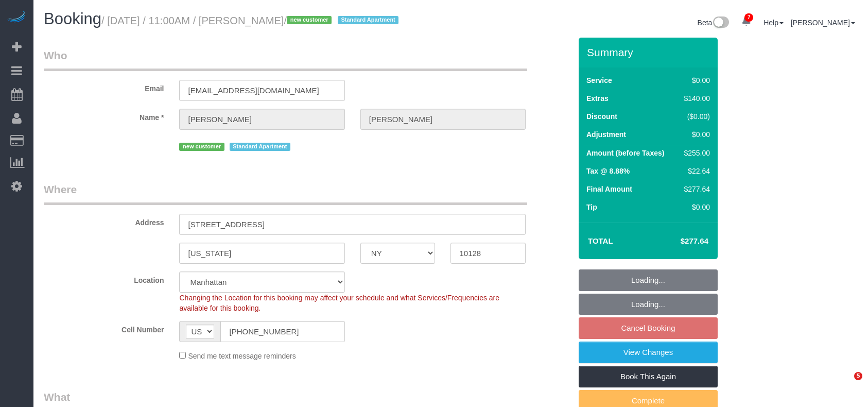
select select "number:5"
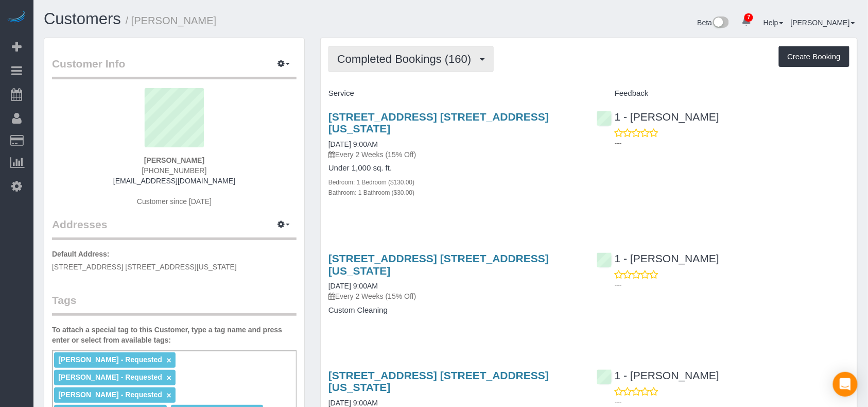
click at [389, 59] on span "Completed Bookings (160)" at bounding box center [406, 59] width 139 height 13
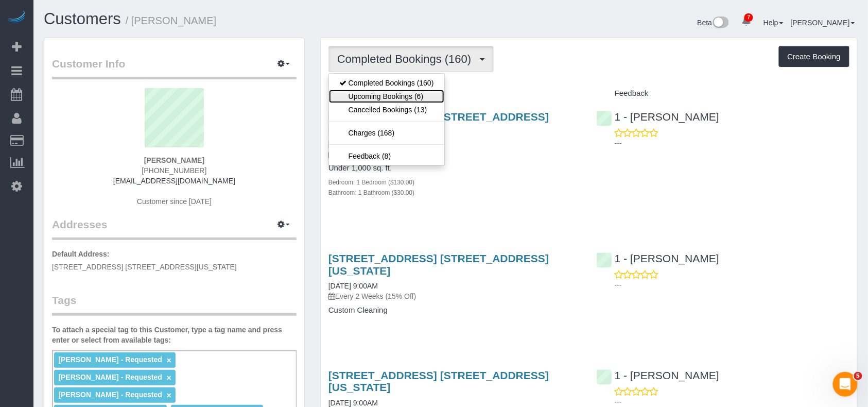
click at [390, 93] on link "Upcoming Bookings (6)" at bounding box center [386, 96] width 115 height 13
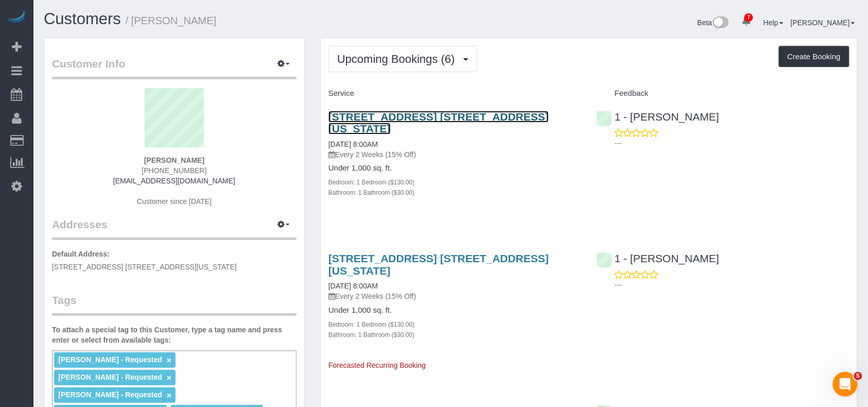
click at [384, 117] on link "101 West 79th Street, Apt. 12f, New York, NY 10024" at bounding box center [439, 123] width 220 height 24
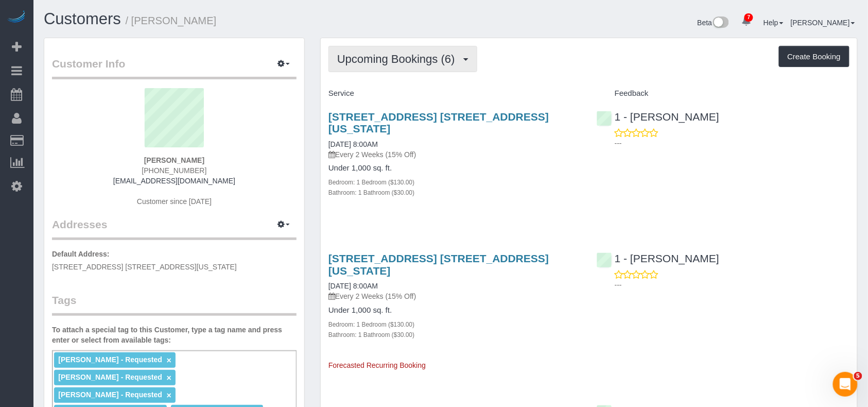
click at [437, 66] on button "Upcoming Bookings (6)" at bounding box center [403, 59] width 149 height 26
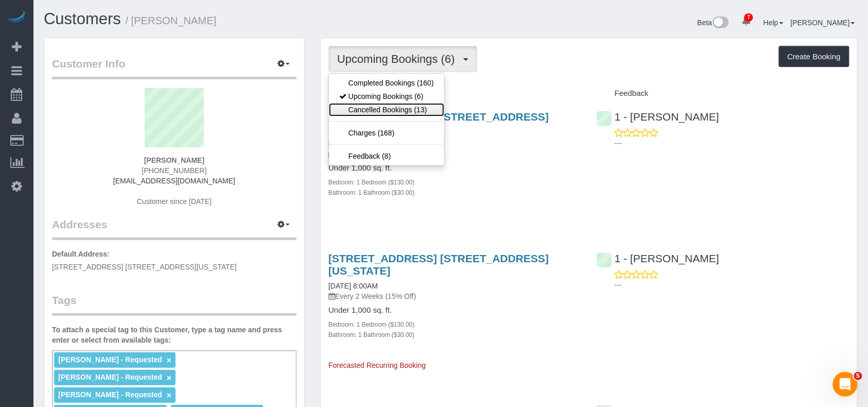
click at [426, 106] on link "Cancelled Bookings (13)" at bounding box center [386, 109] width 115 height 13
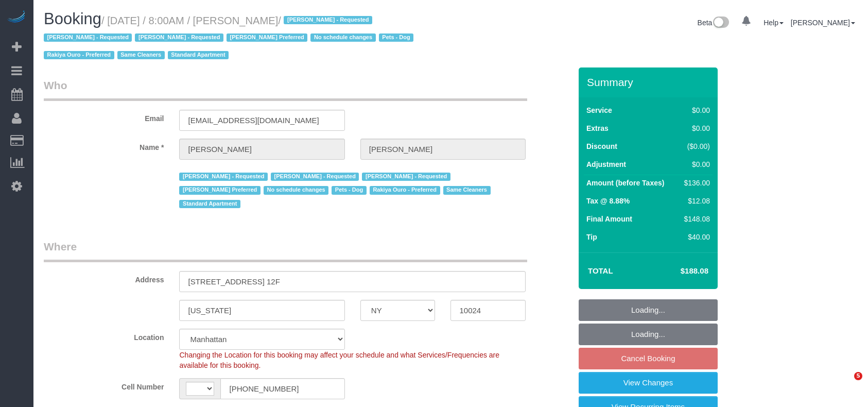
select select "NY"
select select "number:89"
select select "number:90"
select select "number:13"
select select "number:6"
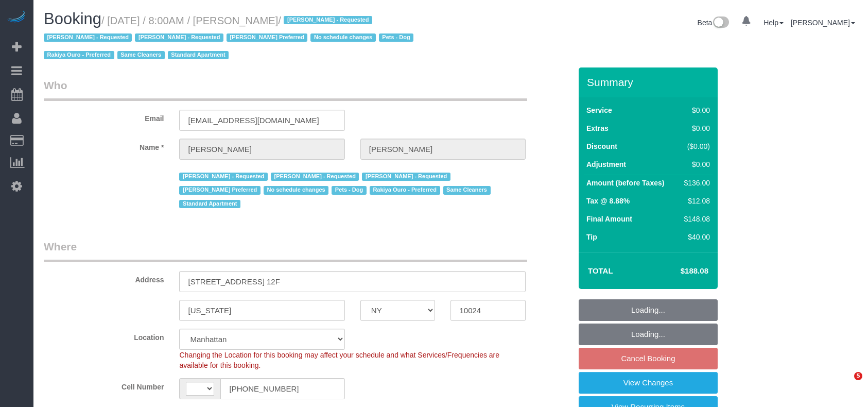
select select "number:21"
select select "string:US"
select select "object:907"
select select "string:stripe-card_1BSQqM4VGloSiKo7yEja0jlz"
select select "1"
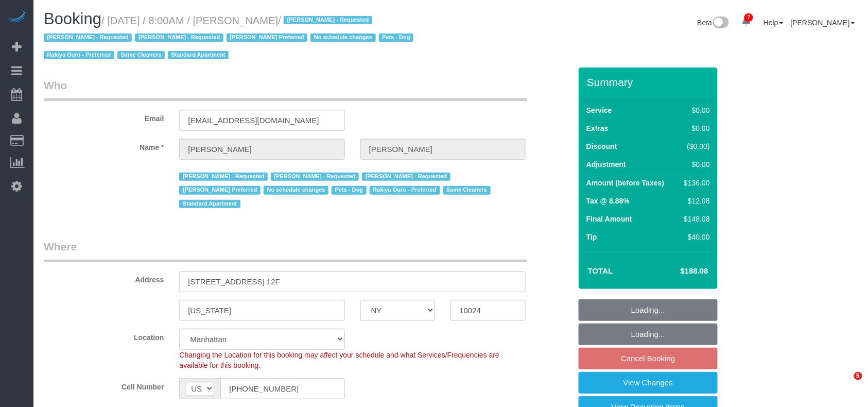
select select "object:1412"
select select "spot1"
select select "1"
drag, startPoint x: 275, startPoint y: 21, endPoint x: 112, endPoint y: 17, distance: 162.3
click at [112, 17] on small "/ September 16, 2025 / 8:00AM / Susan Williamson / Angela Criollo - Requested A…" at bounding box center [230, 38] width 373 height 46
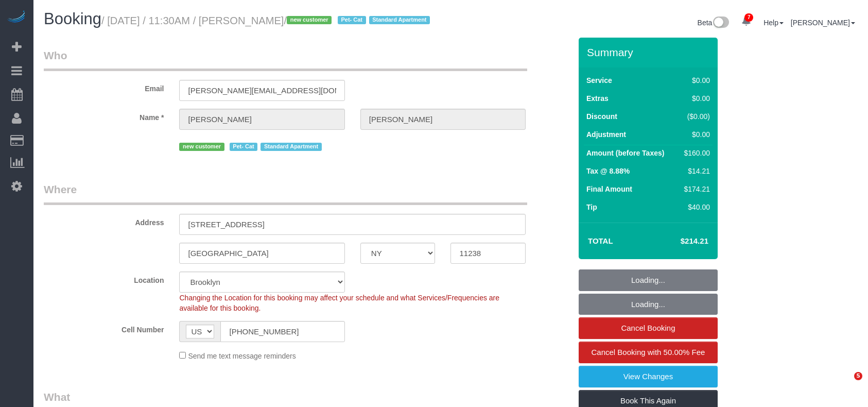
select select "NY"
select select "1"
select select "number:89"
select select "number:71"
select select "number:14"
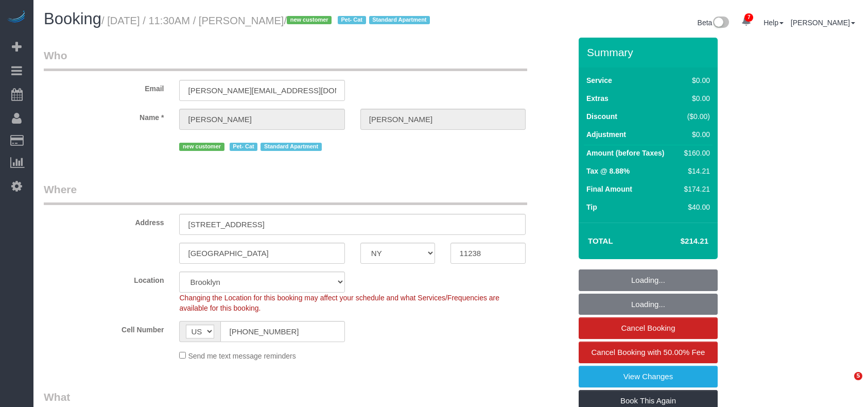
select select "number:5"
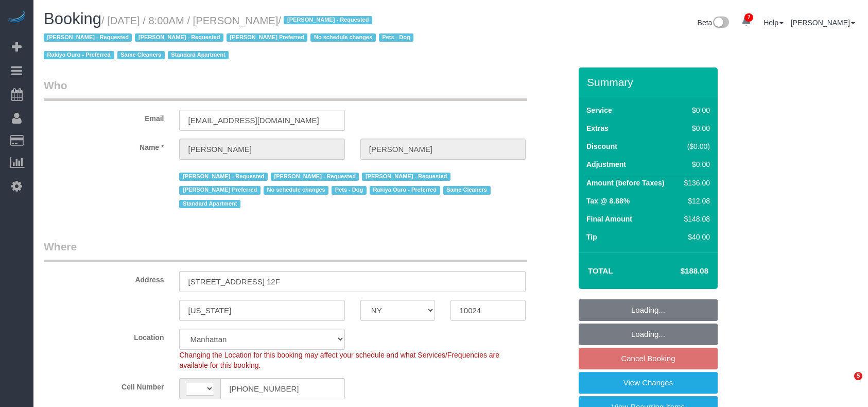
select select "NY"
select select "number:89"
select select "number:90"
select select "number:13"
select select "number:6"
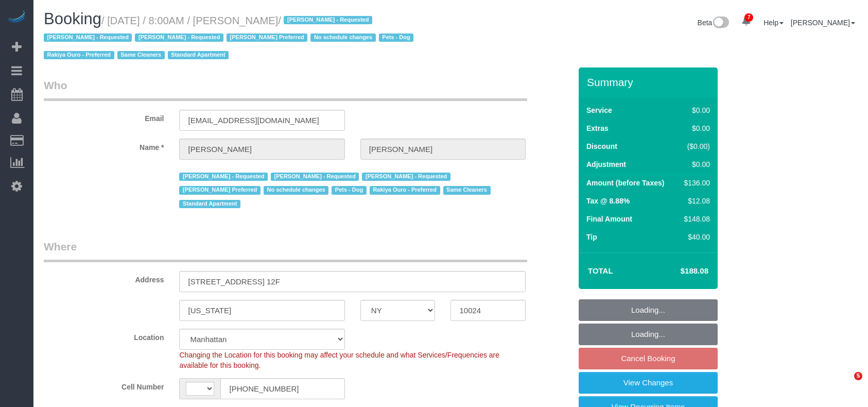
select select "number:21"
select select "object:1014"
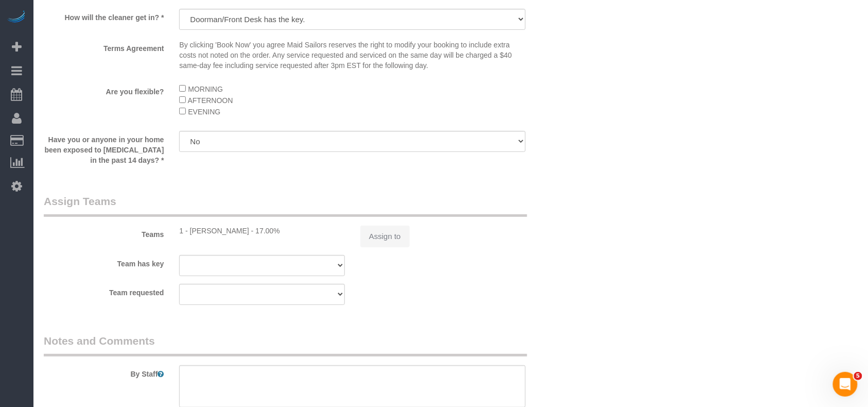
select select "string:[GEOGRAPHIC_DATA]"
select select "1"
select select "spot1"
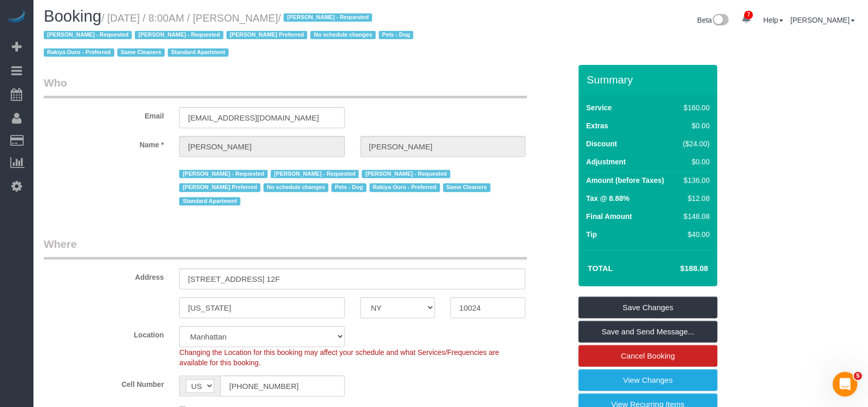
scroll to position [0, 0]
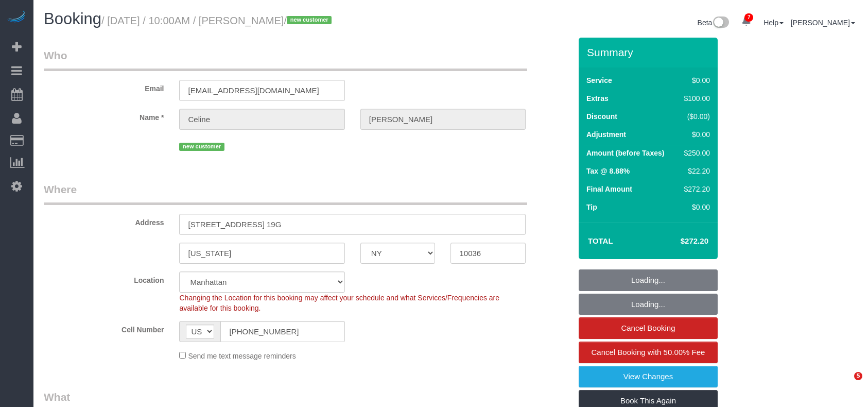
select select "NY"
select select "spot1"
select select "number:89"
select select "number:90"
select select "number:15"
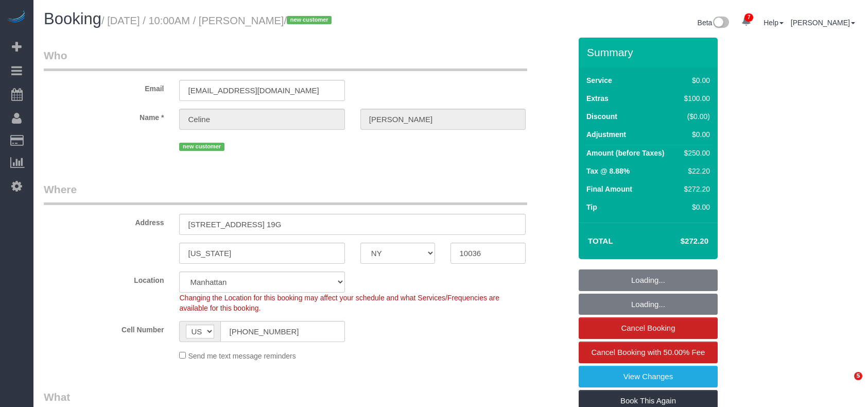
select select "number:5"
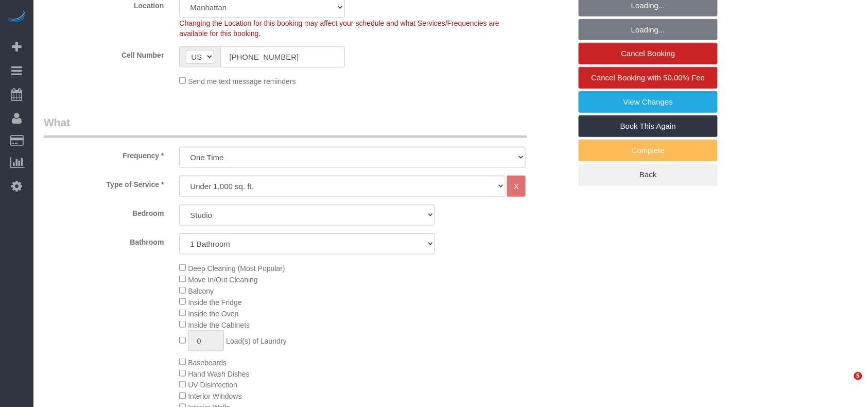
select select "object:1339"
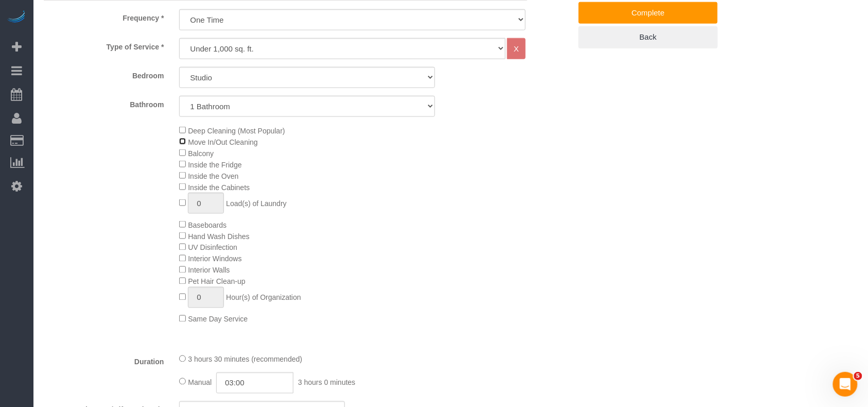
scroll to position [481, 0]
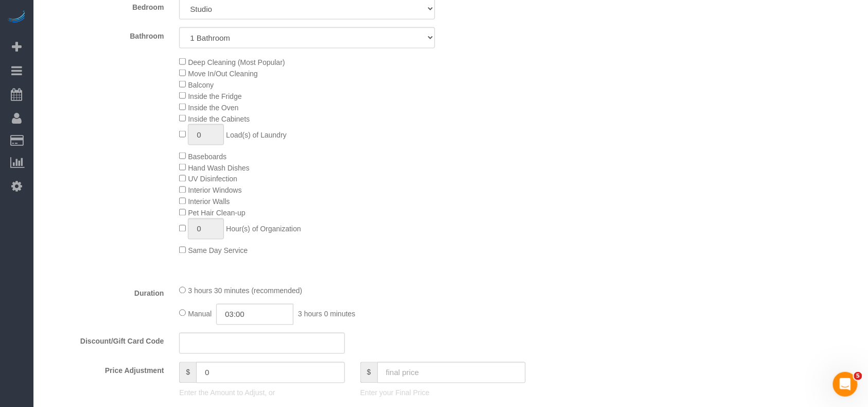
click at [186, 292] on div "3 hours 30 minutes (recommended)" at bounding box center [352, 290] width 347 height 11
click at [184, 322] on div "Manual 03:00 3 hours 0 minutes" at bounding box center [352, 314] width 347 height 21
select select "spot45"
type input "03:30"
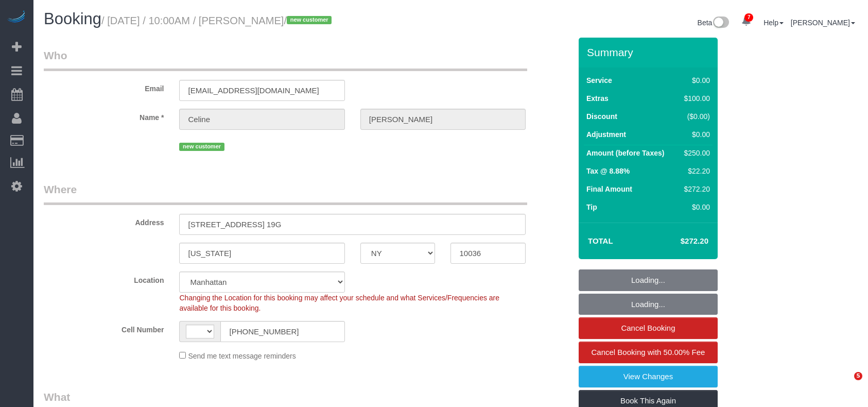
select select "NY"
select select "object:549"
select select "string:[GEOGRAPHIC_DATA]"
select select "number:89"
select select "number:90"
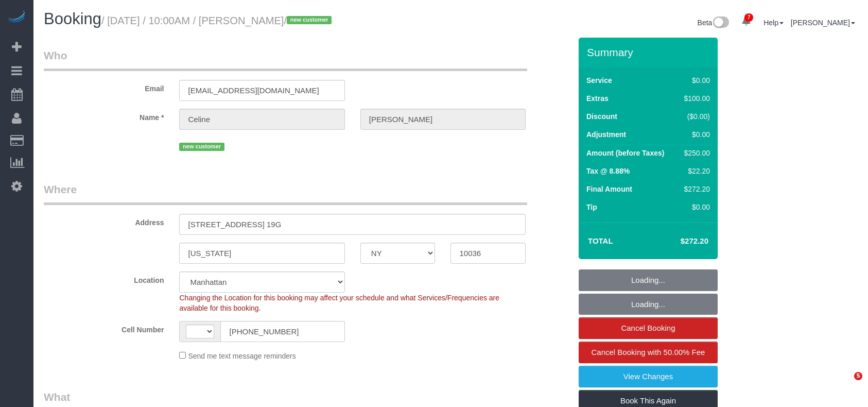
select select "number:15"
select select "number:5"
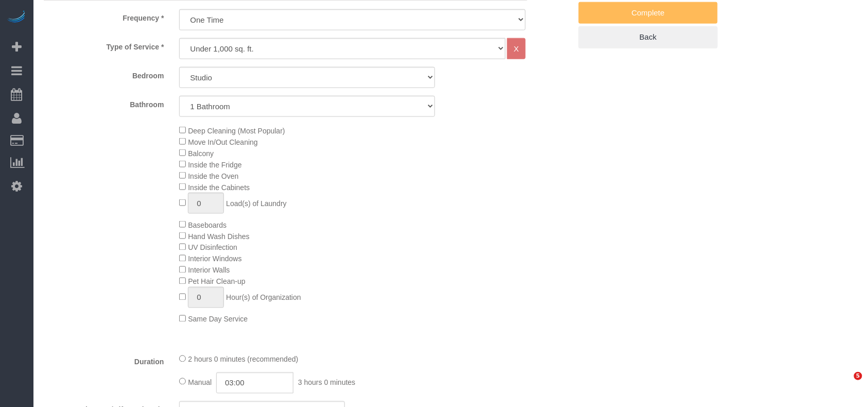
select select "spot1"
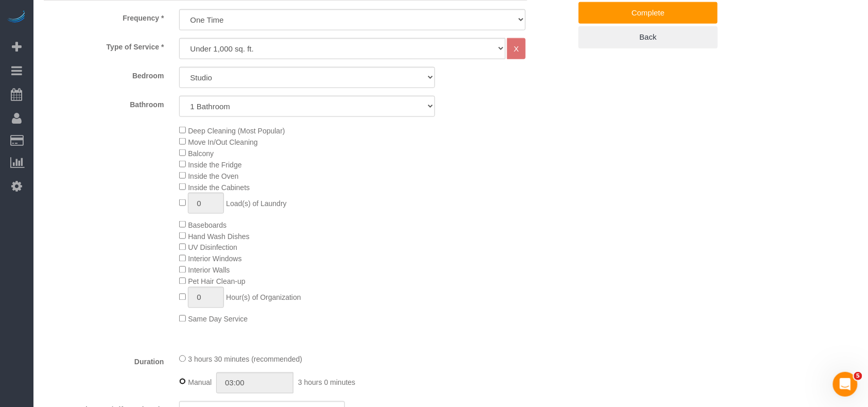
type input "03:30"
select select "spot45"
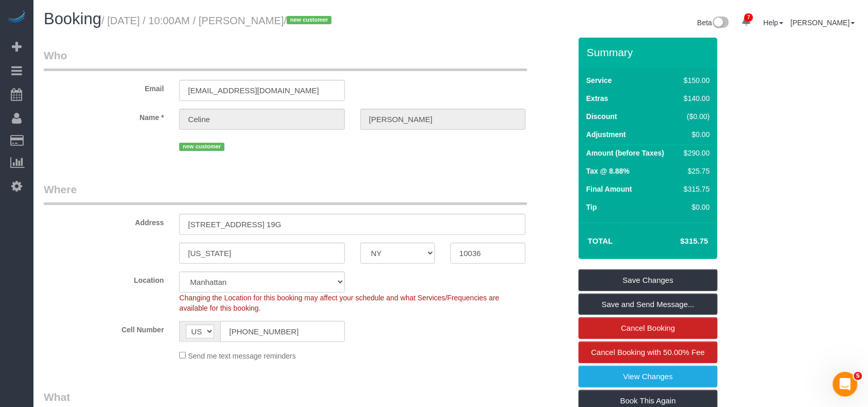
drag, startPoint x: 711, startPoint y: 241, endPoint x: 664, endPoint y: 240, distance: 46.9
click at [664, 240] on td "$315.75" at bounding box center [679, 241] width 67 height 26
copy h4 "$315.75"
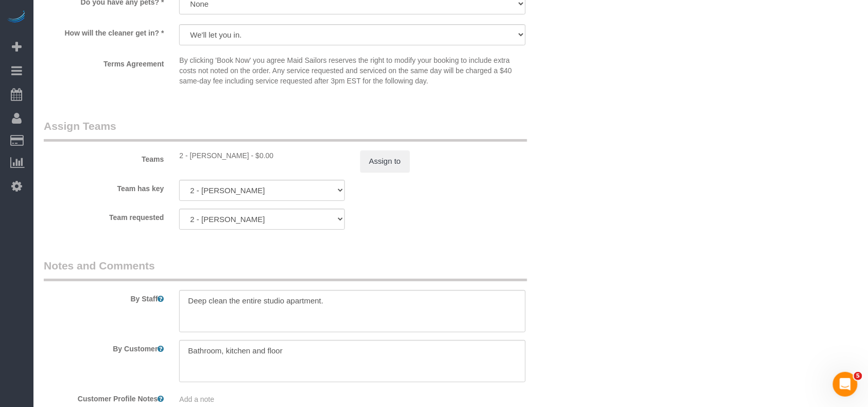
scroll to position [1373, 0]
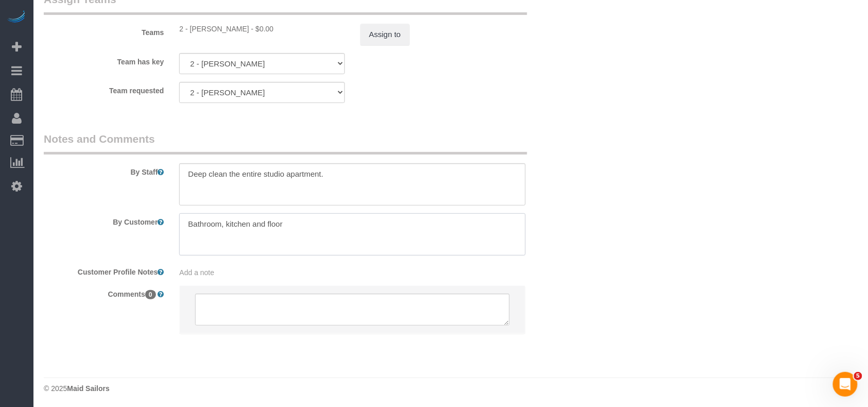
drag, startPoint x: 299, startPoint y: 223, endPoint x: 163, endPoint y: 223, distance: 136.5
click at [163, 223] on div "By Customer" at bounding box center [307, 234] width 543 height 42
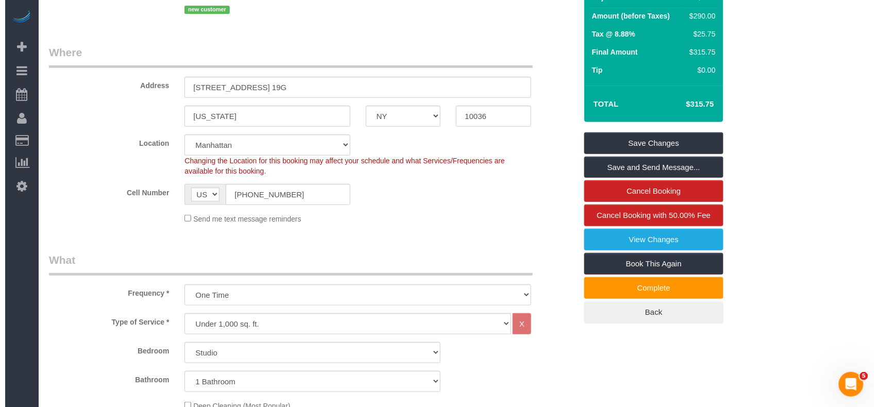
scroll to position [0, 0]
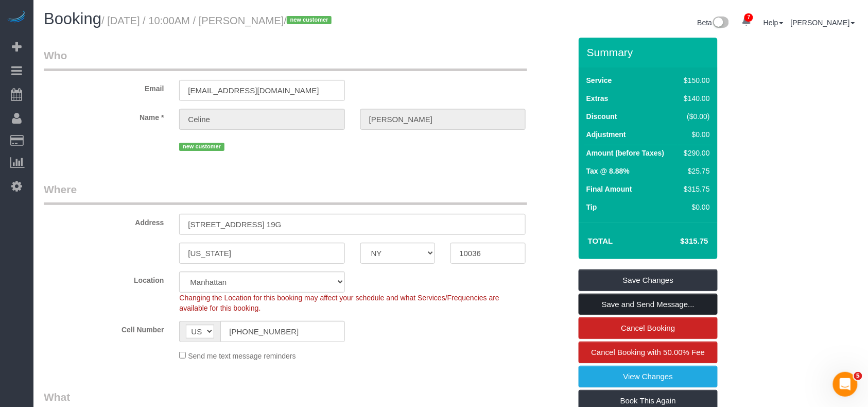
type textarea "move in cleaning"
click at [658, 298] on link "Save and Send Message..." at bounding box center [648, 305] width 139 height 22
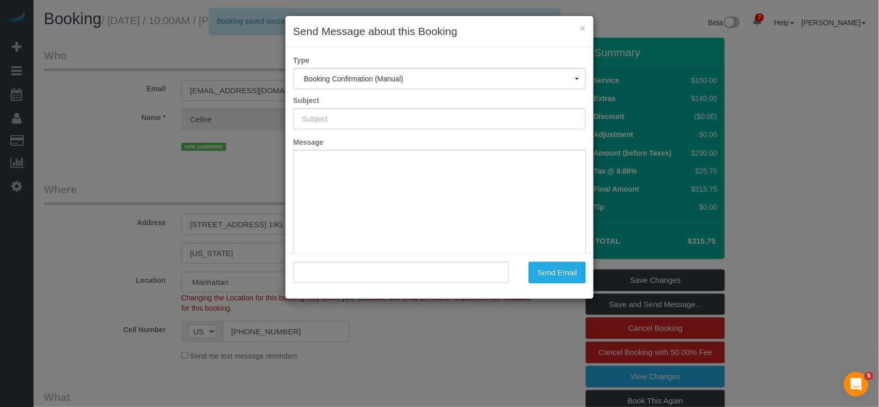
type input "Cleaning Confirmed for 08/30/2025 at 10:00am"
type input ""Celine Nguyen" <vankhanh.nguyen131000@gmail.com>"
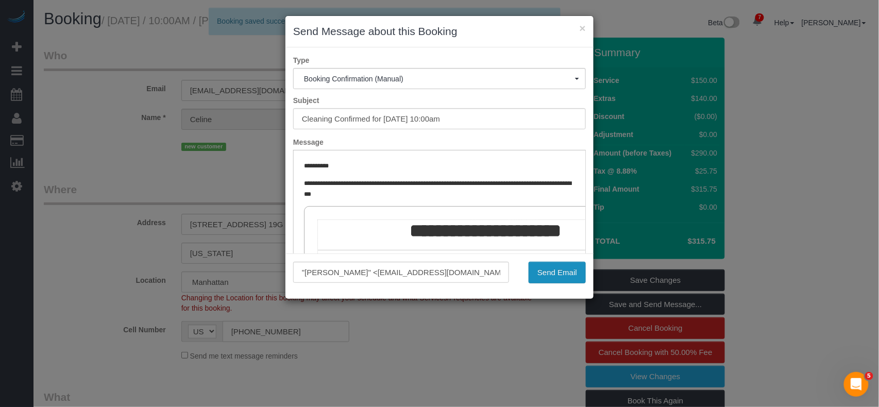
click at [556, 265] on button "Send Email" at bounding box center [556, 273] width 57 height 22
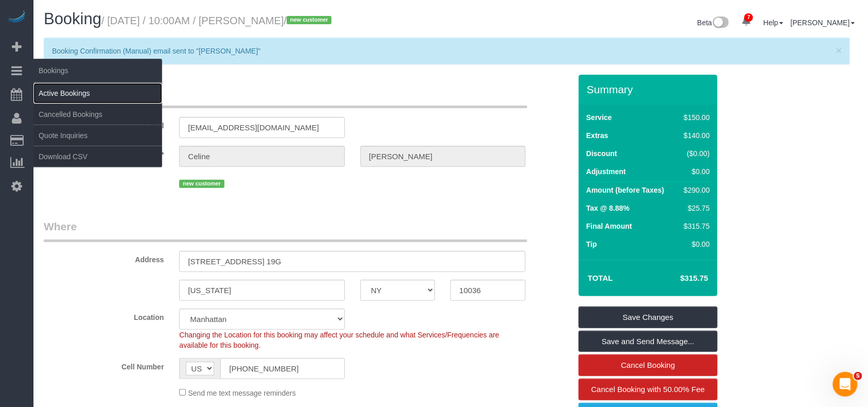
click at [55, 90] on link "Active Bookings" at bounding box center [97, 93] width 129 height 21
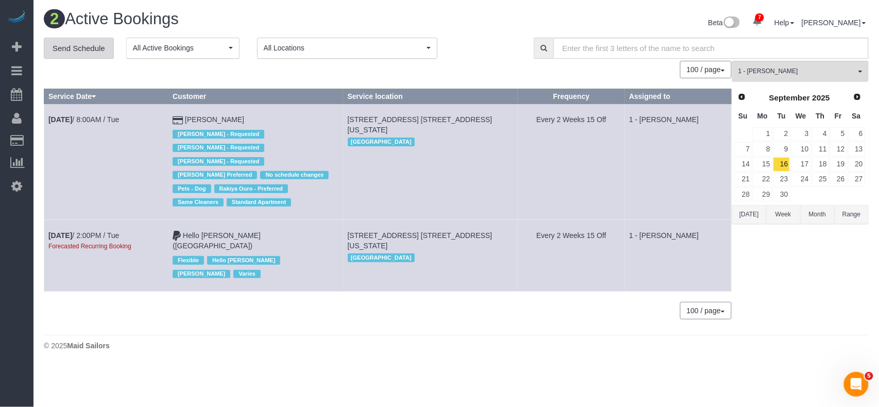
click at [99, 56] on link "Send Schedule" at bounding box center [79, 49] width 70 height 22
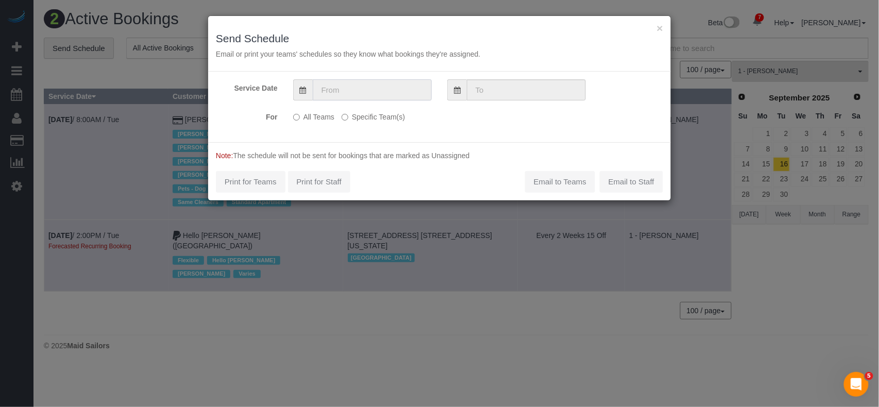
click at [350, 97] on input "text" at bounding box center [372, 89] width 119 height 21
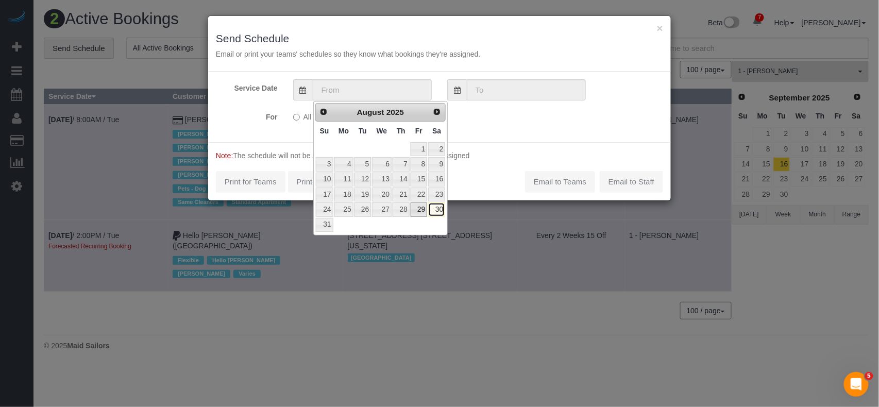
click at [433, 214] on link "30" at bounding box center [436, 209] width 17 height 14
type input "08/30/2025"
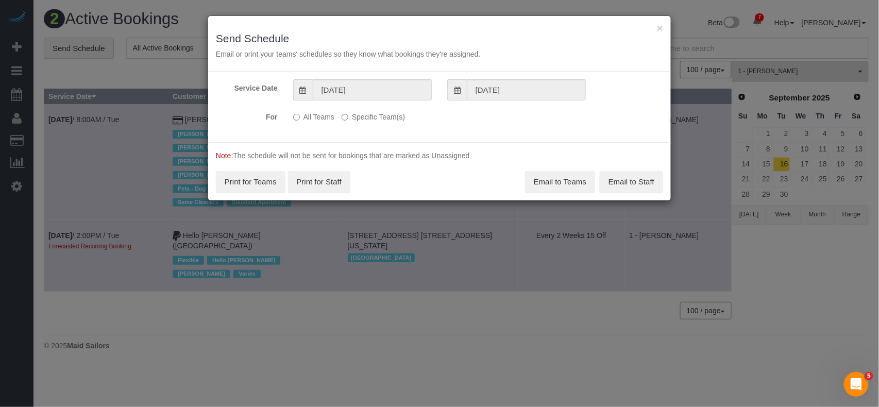
click at [371, 114] on label "Specific Team(s)" at bounding box center [372, 115] width 63 height 14
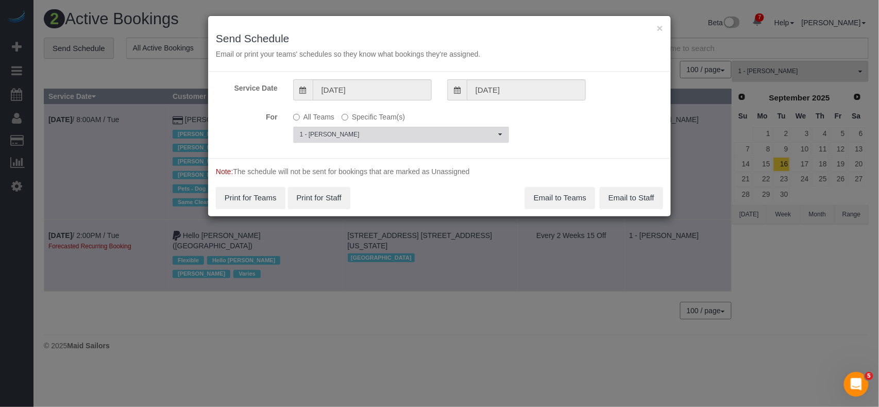
click at [375, 132] on span "1 - Ingrid Malasi" at bounding box center [398, 134] width 196 height 9
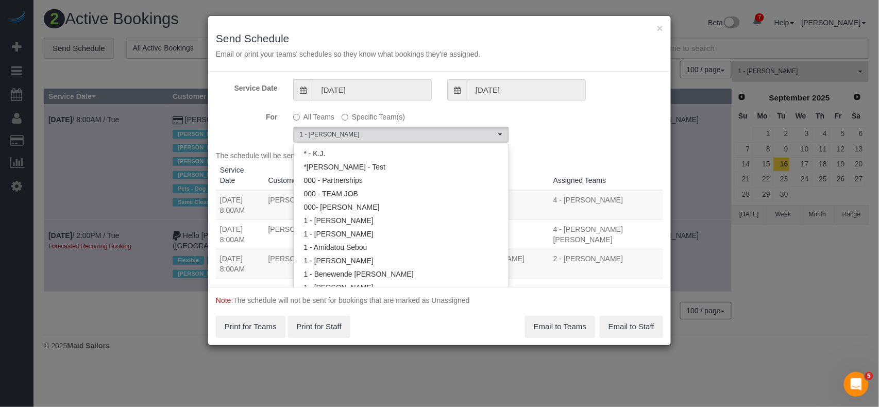
scroll to position [320, 0]
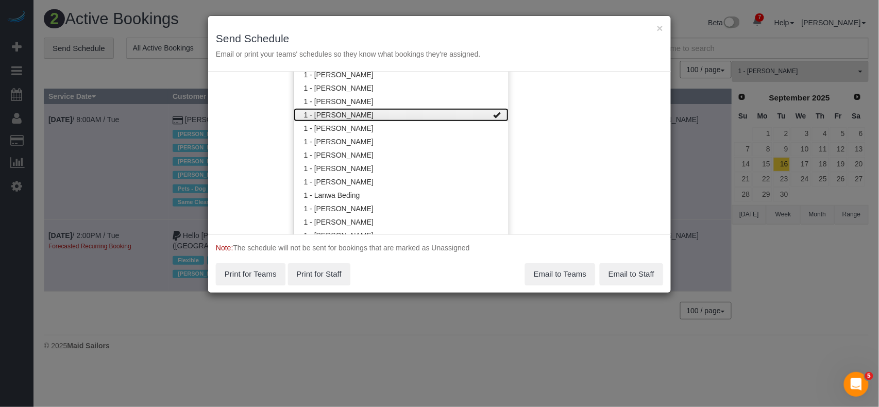
click at [369, 111] on link "1 - Ingrid Malasi" at bounding box center [401, 114] width 215 height 13
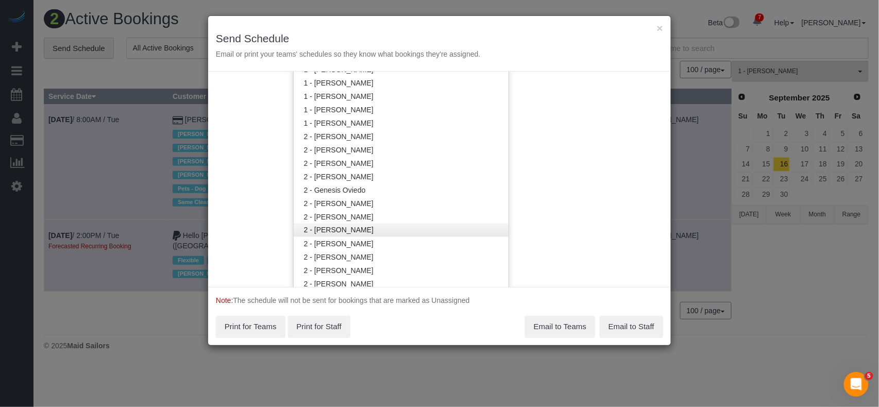
scroll to position [594, 0]
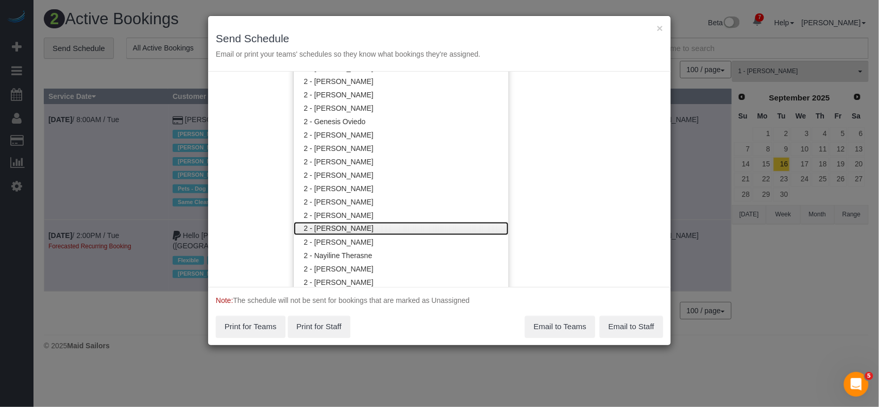
click at [355, 229] on link "2 - [PERSON_NAME]" at bounding box center [401, 228] width 215 height 13
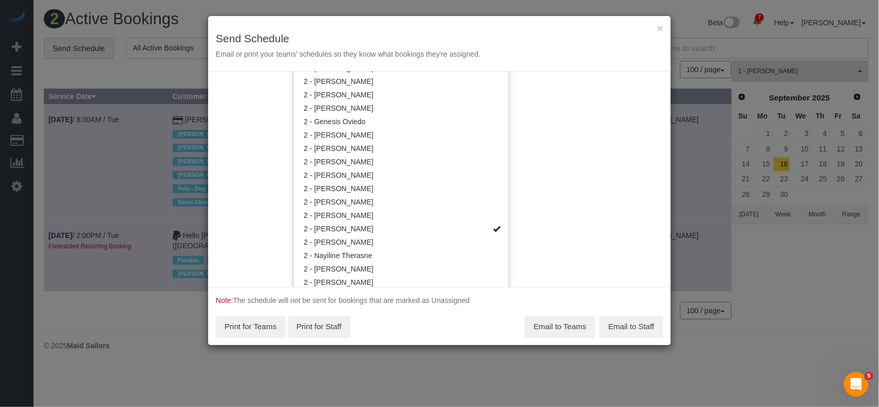
click at [575, 196] on div "Service Date 08/30/2025 08/30/2025 For All Teams Specific Team(s) 2 - Marilu Qu…" at bounding box center [439, 179] width 463 height 215
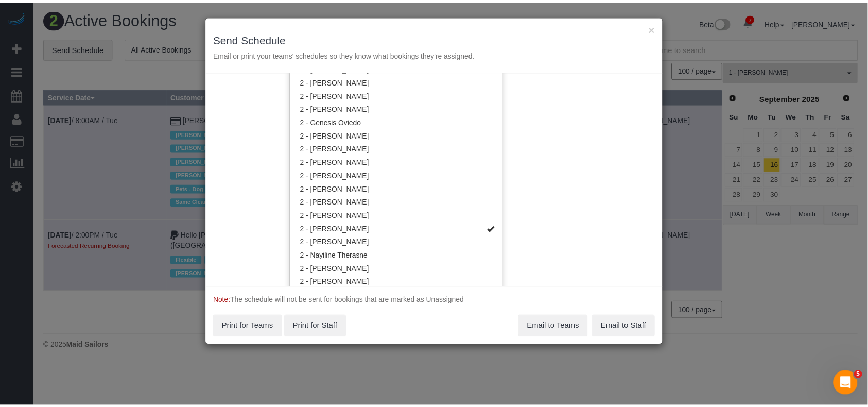
scroll to position [0, 0]
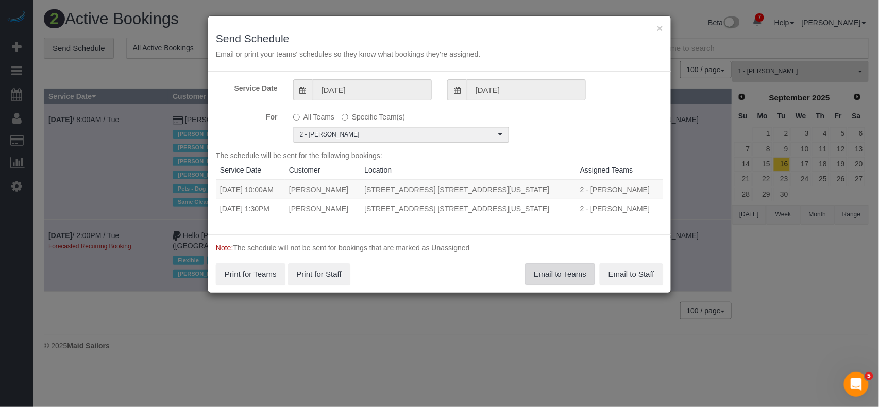
click at [559, 272] on button "Email to Teams" at bounding box center [560, 274] width 70 height 22
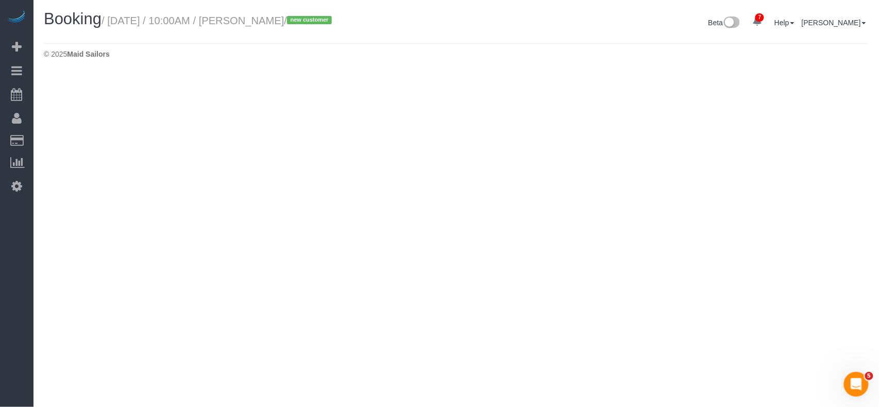
select select "NY"
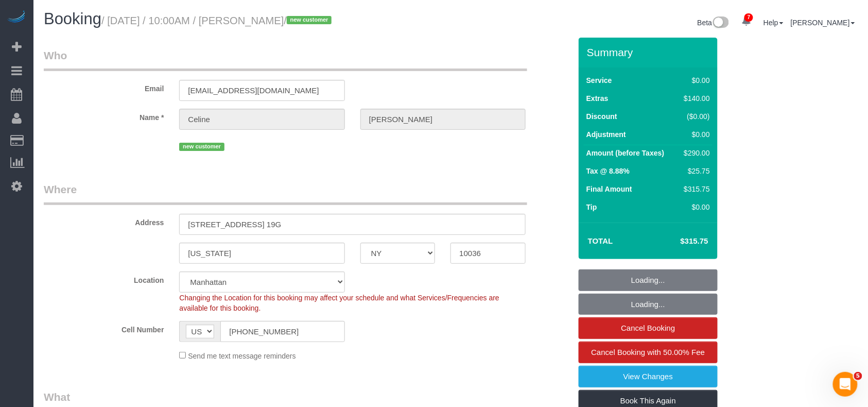
select select "string:stripe-pm_1S1aFe4VGloSiKo74KwTWdiO"
select select "number:89"
select select "number:90"
select select "number:15"
select select "number:5"
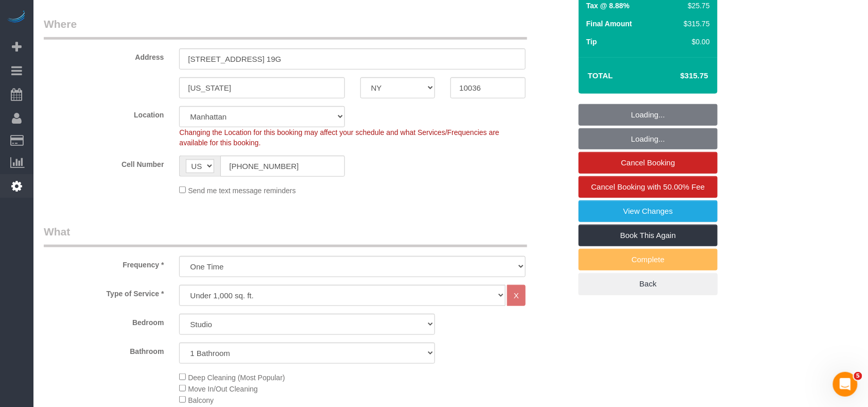
select select "object:3945"
select select "spot89"
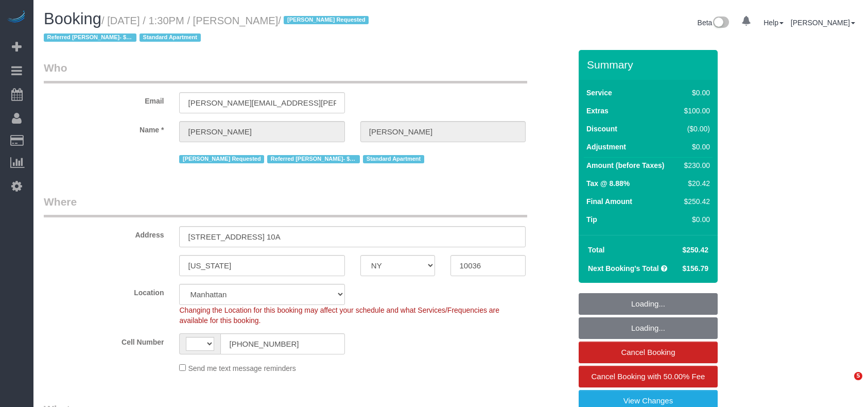
select select "NY"
select select "string:[GEOGRAPHIC_DATA]"
select select "string:stripe-pm_1RqLII4VGloSiKo7etU6jbe5"
select select "1"
select select "number:57"
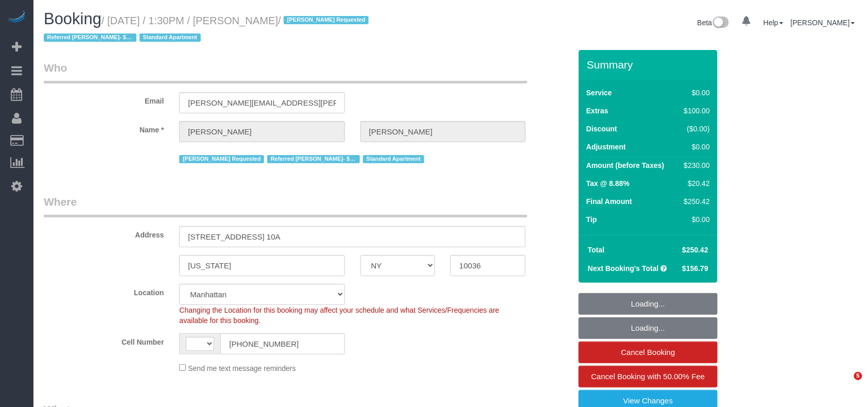
select select "number:74"
select select "number:15"
select select "number:6"
select select "1"
select select "object:1364"
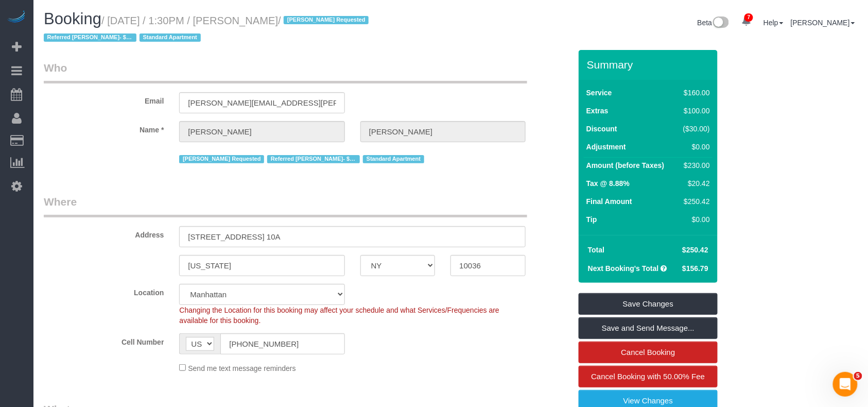
drag, startPoint x: 294, startPoint y: 22, endPoint x: 315, endPoint y: 102, distance: 83.2
click at [294, 22] on small "/ August 30, 2025 / 1:30PM / Josh Mapes / Latrese Taylor Requested Referred Lea…" at bounding box center [208, 29] width 328 height 29
drag, startPoint x: 297, startPoint y: 21, endPoint x: 112, endPoint y: 17, distance: 185.0
click at [112, 17] on small "/ August 30, 2025 / 1:30PM / Josh Mapes / Latrese Taylor Requested Referred Lea…" at bounding box center [208, 29] width 328 height 29
copy small "August 30, 2025 / 1:30PM / Josh Mapes"
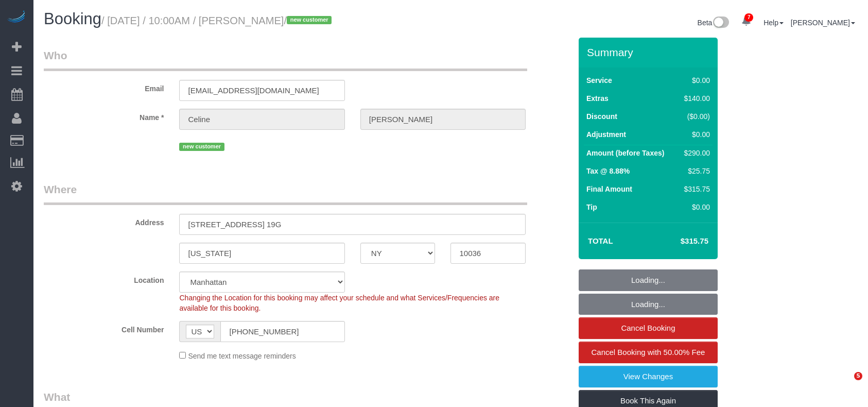
select select "NY"
select select "number:89"
select select "number:90"
select select "number:15"
select select "number:5"
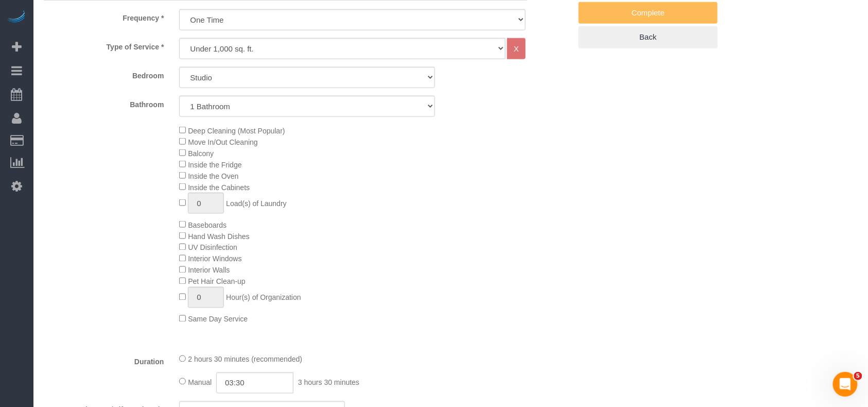
select select "spot1"
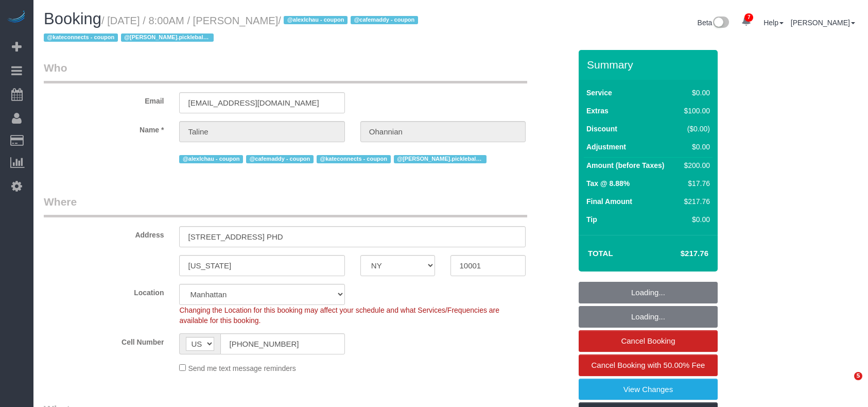
select select "NY"
select select "spot1"
select select "number:89"
select select "number:77"
select select "number:15"
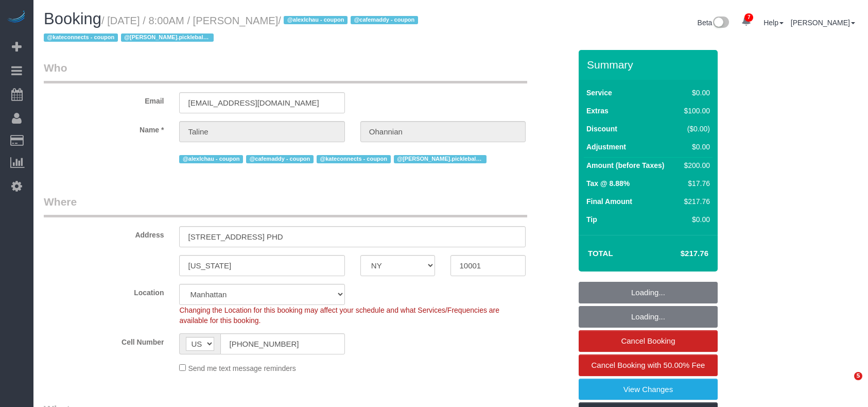
select select "number:6"
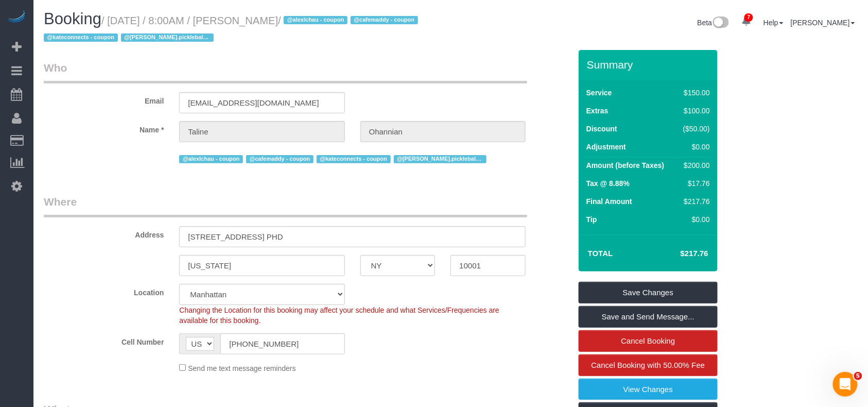
drag, startPoint x: 314, startPoint y: 22, endPoint x: 113, endPoint y: 23, distance: 200.9
click at [113, 23] on small "/ August 30, 2025 / 8:00AM / Taline Ohannian / @alexlchau - coupon @cafemaddy -…" at bounding box center [233, 29] width 378 height 29
copy small "August 30, 2025 / 8:00AM / Taline Ohannian"
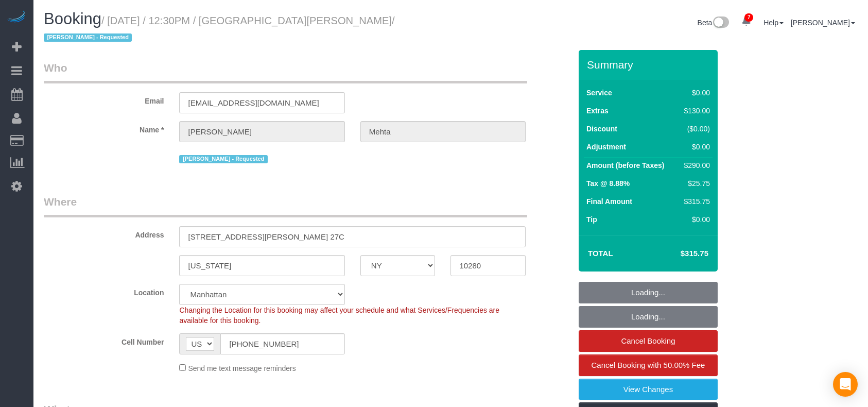
select select "NY"
select select "number:60"
select select "number:73"
select select "number:15"
select select "number:7"
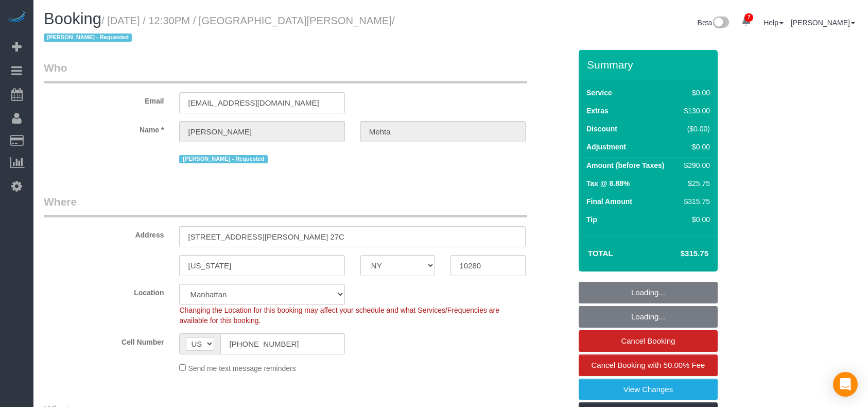
click at [113, 22] on small "/ [DATE] / 12:30PM / [GEOGRAPHIC_DATA][PERSON_NAME] / [PERSON_NAME] - Requested" at bounding box center [219, 29] width 351 height 29
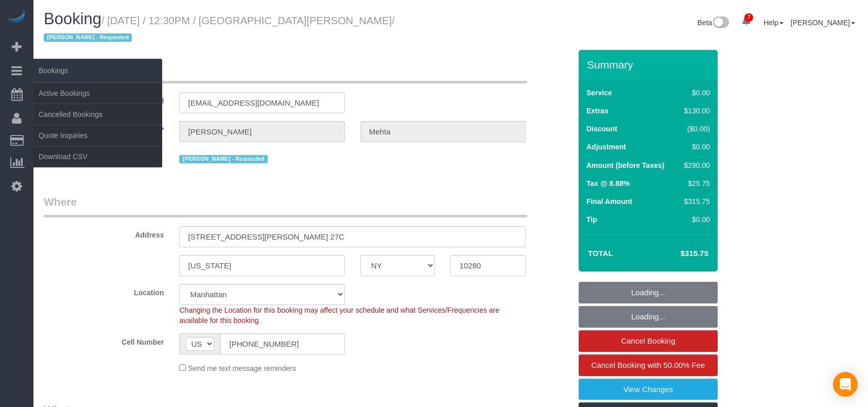
select select "object:1348"
select select "1"
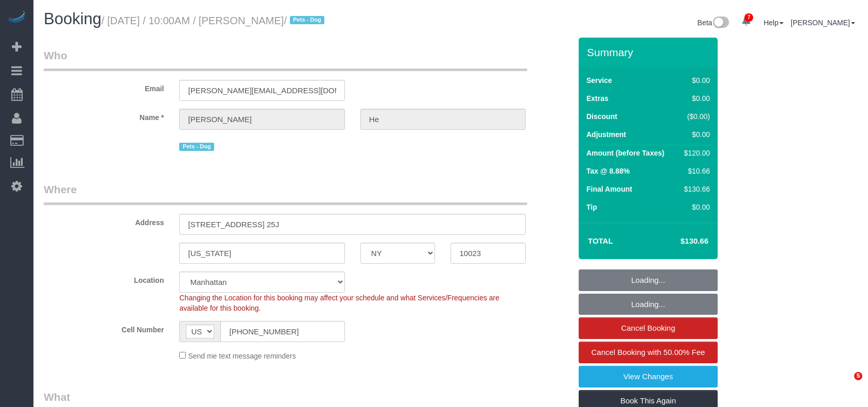
select select "NY"
select select "spot1"
select select "number:57"
select select "number:76"
select select "number:13"
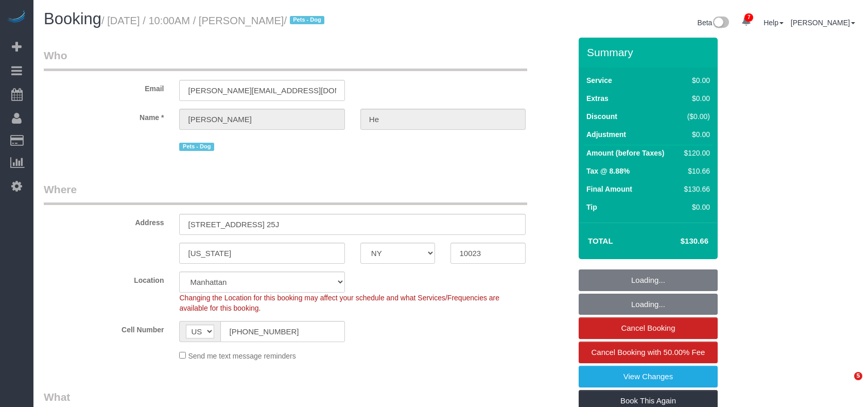
select select "number:5"
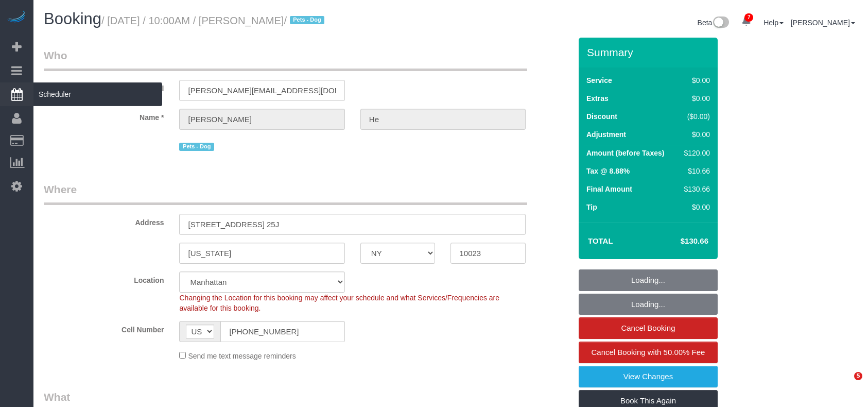
click at [112, 19] on small "/ August 30, 2025 / 10:00AM / Rolland He / Pets - Dog" at bounding box center [214, 20] width 226 height 11
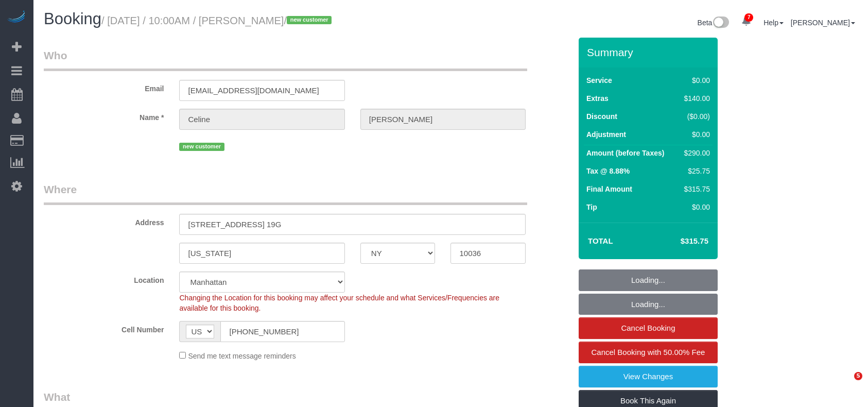
select select "NY"
select select "spot1"
select select "number:89"
select select "number:90"
select select "number:15"
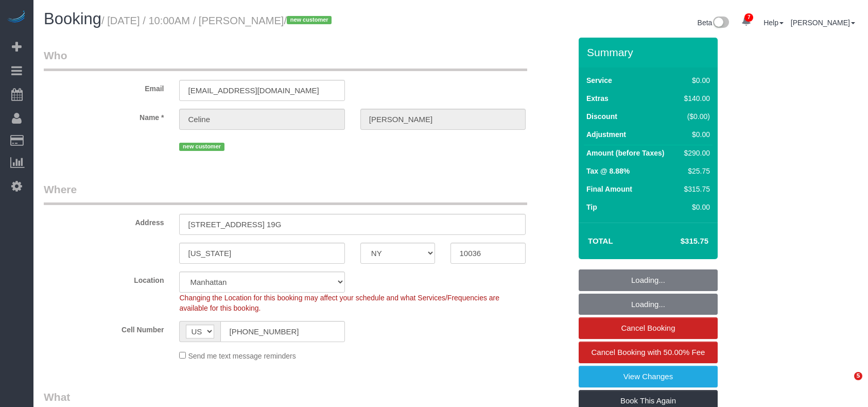
select select "number:5"
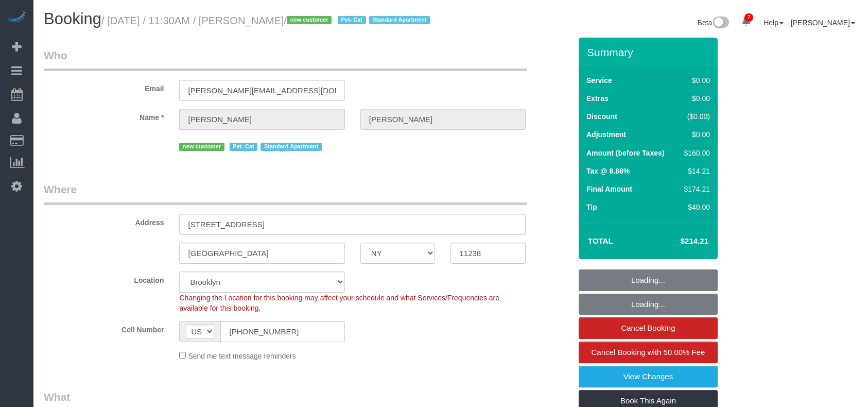
select select "NY"
select select "number:89"
select select "number:71"
select select "number:14"
select select "number:5"
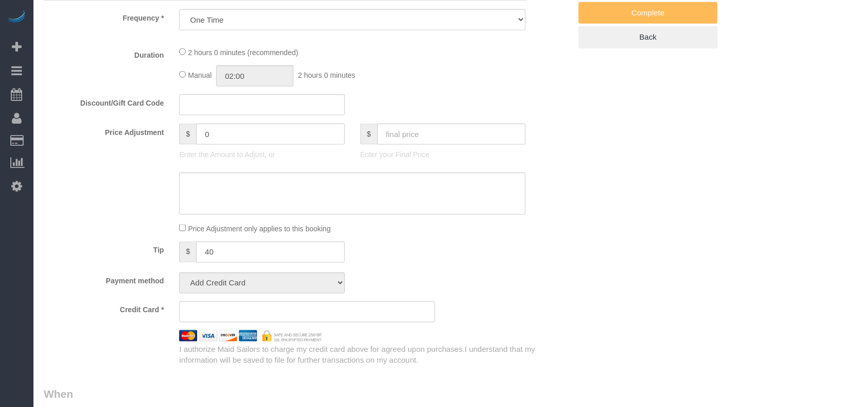
select select "string:stripe-pm_1S0SCS4VGloSiKo7MbnkmKwn"
select select "1"
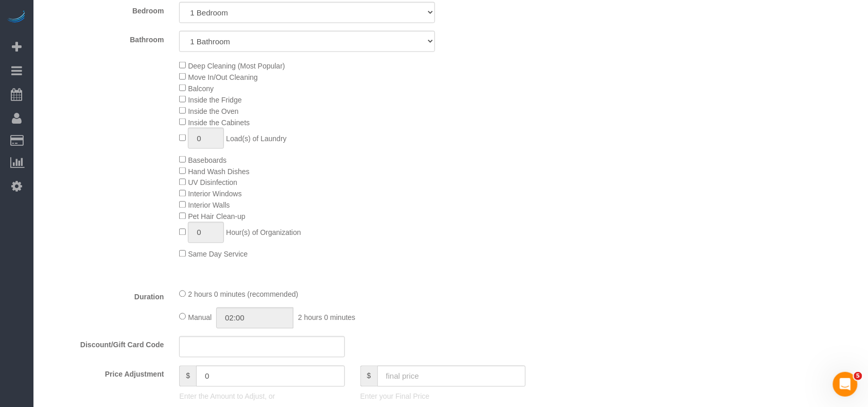
scroll to position [481, 0]
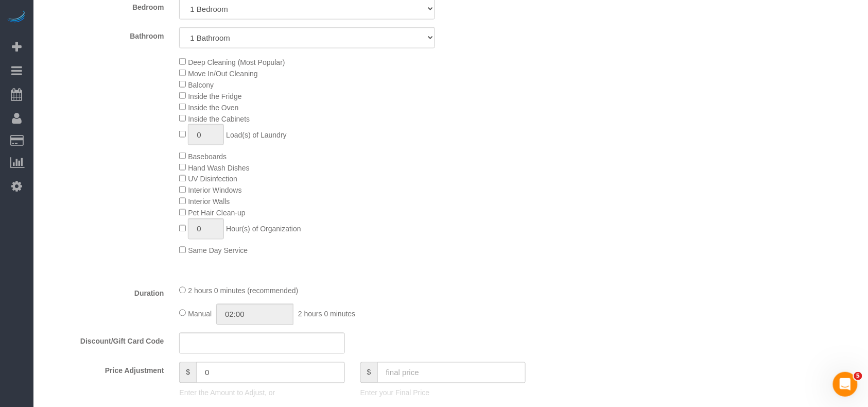
click at [411, 186] on div "Deep Cleaning (Most Popular) Move In/Out Cleaning Balcony Inside the Fridge Ins…" at bounding box center [375, 156] width 407 height 200
